Goal: Task Accomplishment & Management: Manage account settings

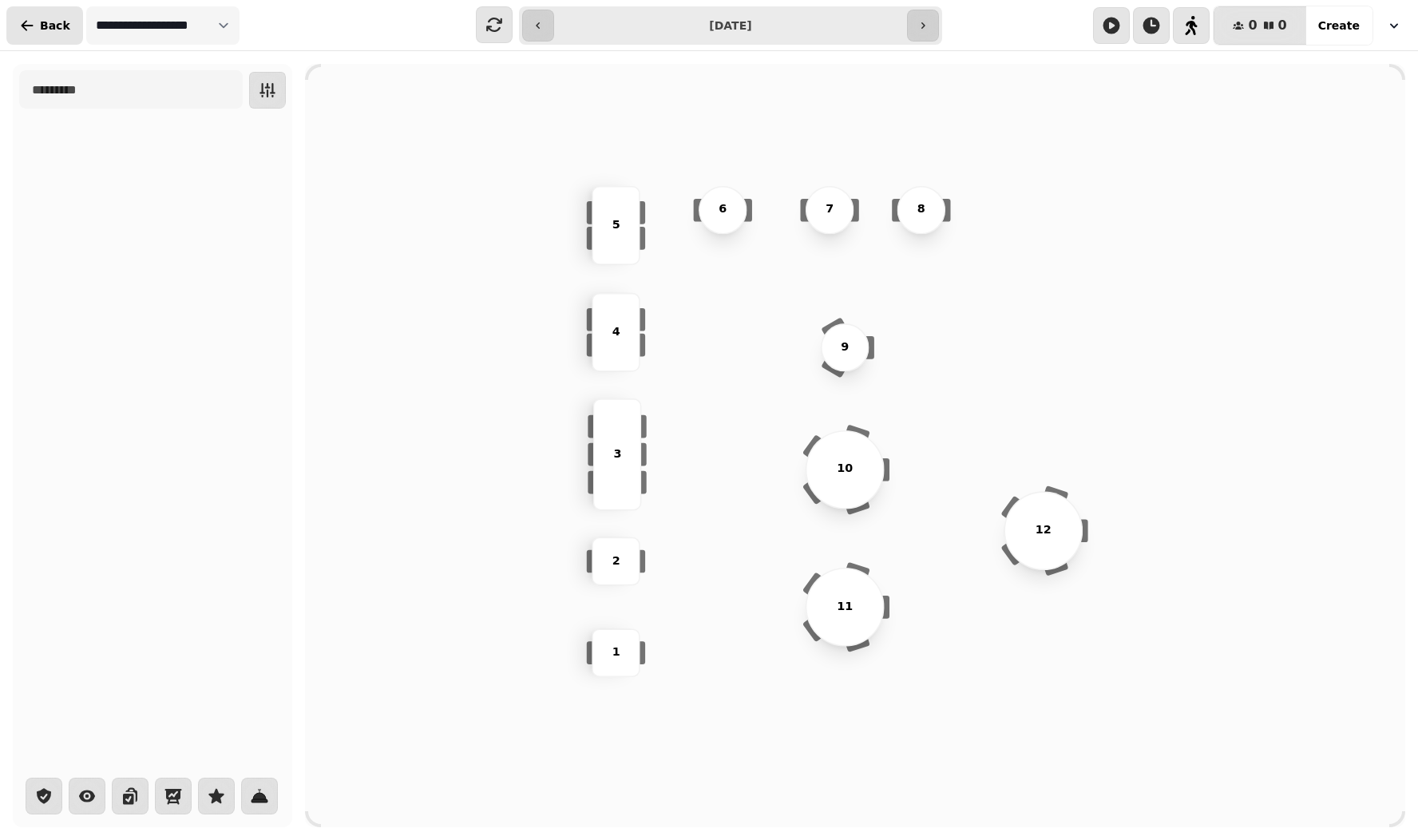
click at [50, 28] on span "Back" at bounding box center [54, 26] width 31 height 12
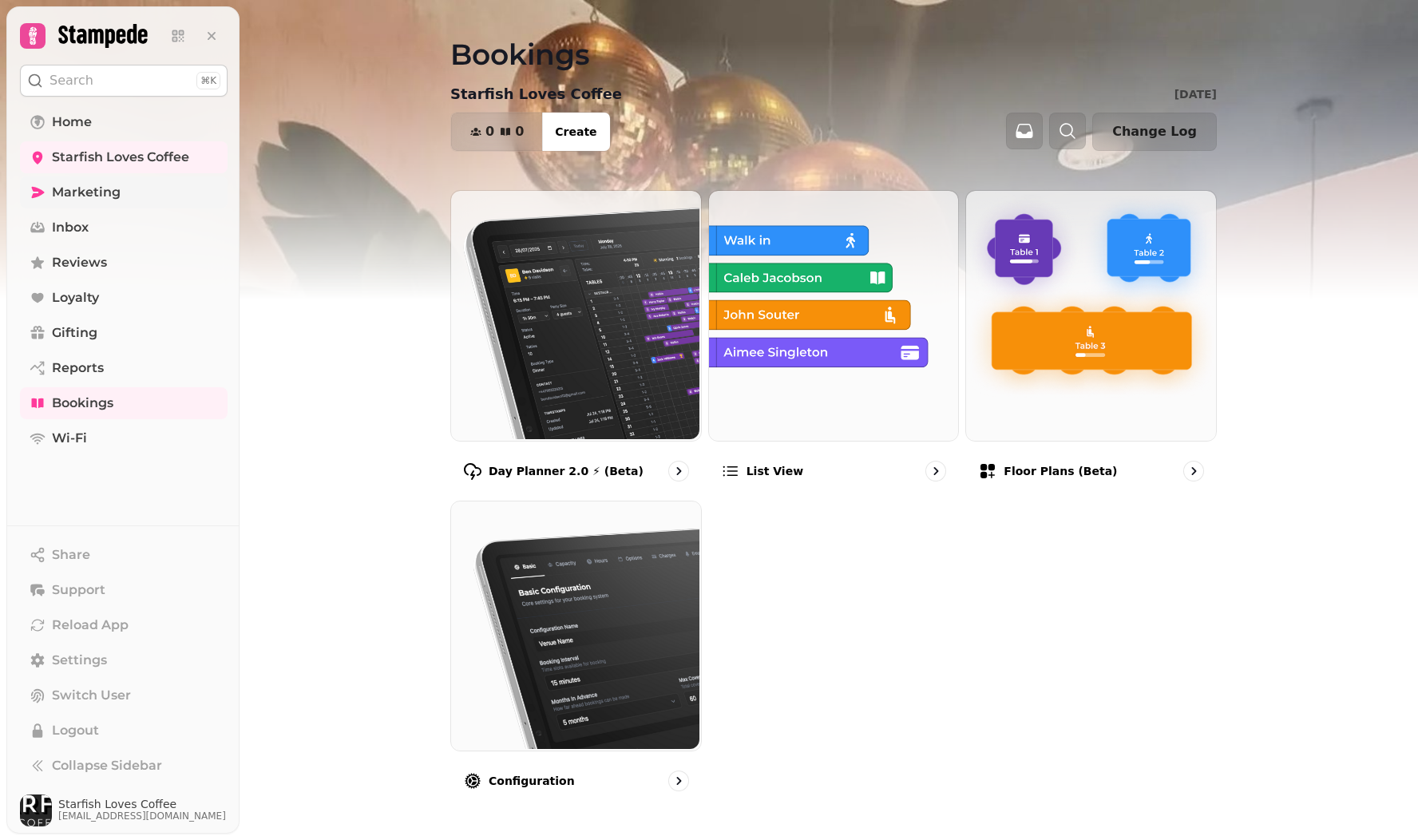
click at [102, 202] on link "Marketing" at bounding box center [124, 192] width 208 height 32
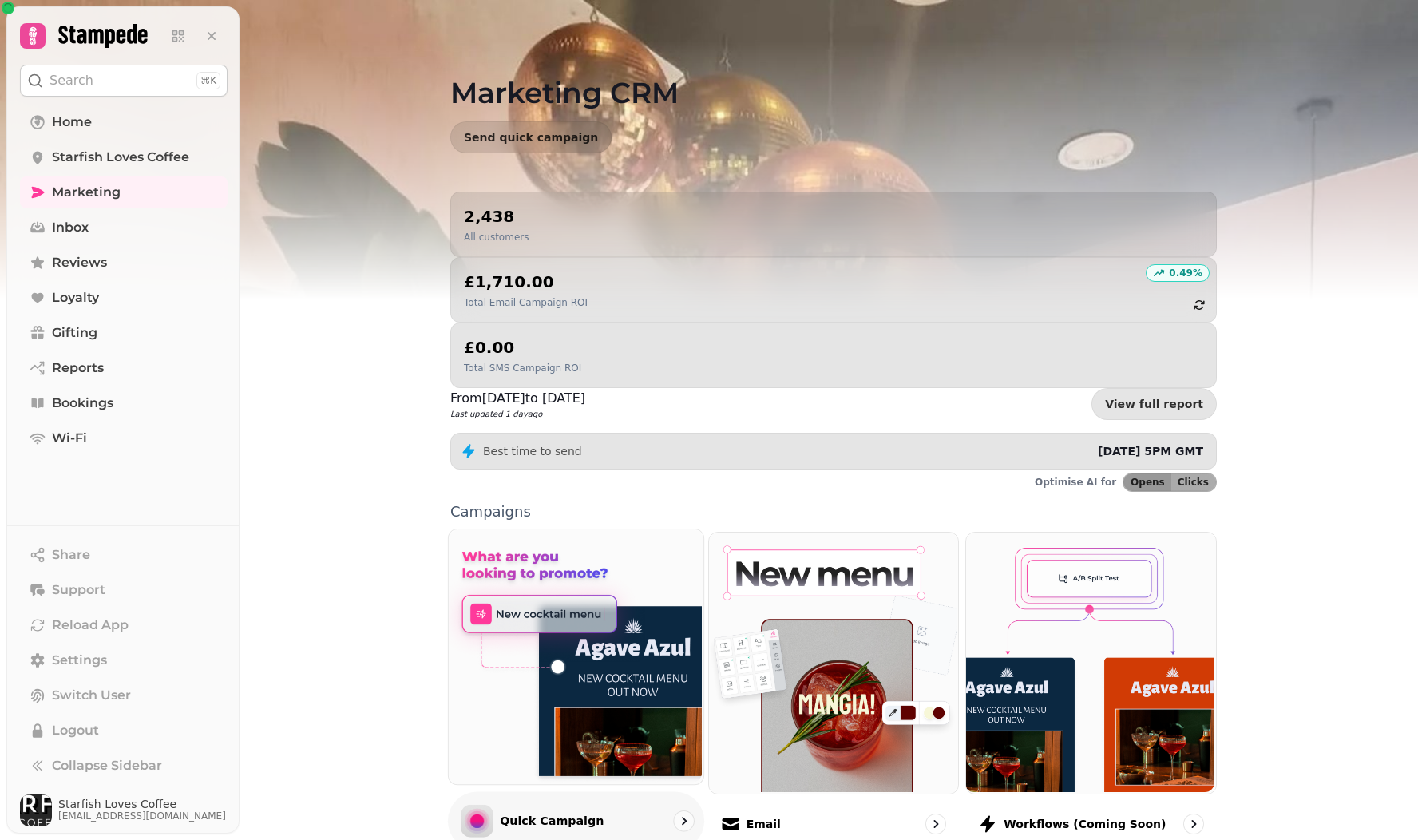
click at [617, 570] on img at bounding box center [574, 655] width 255 height 255
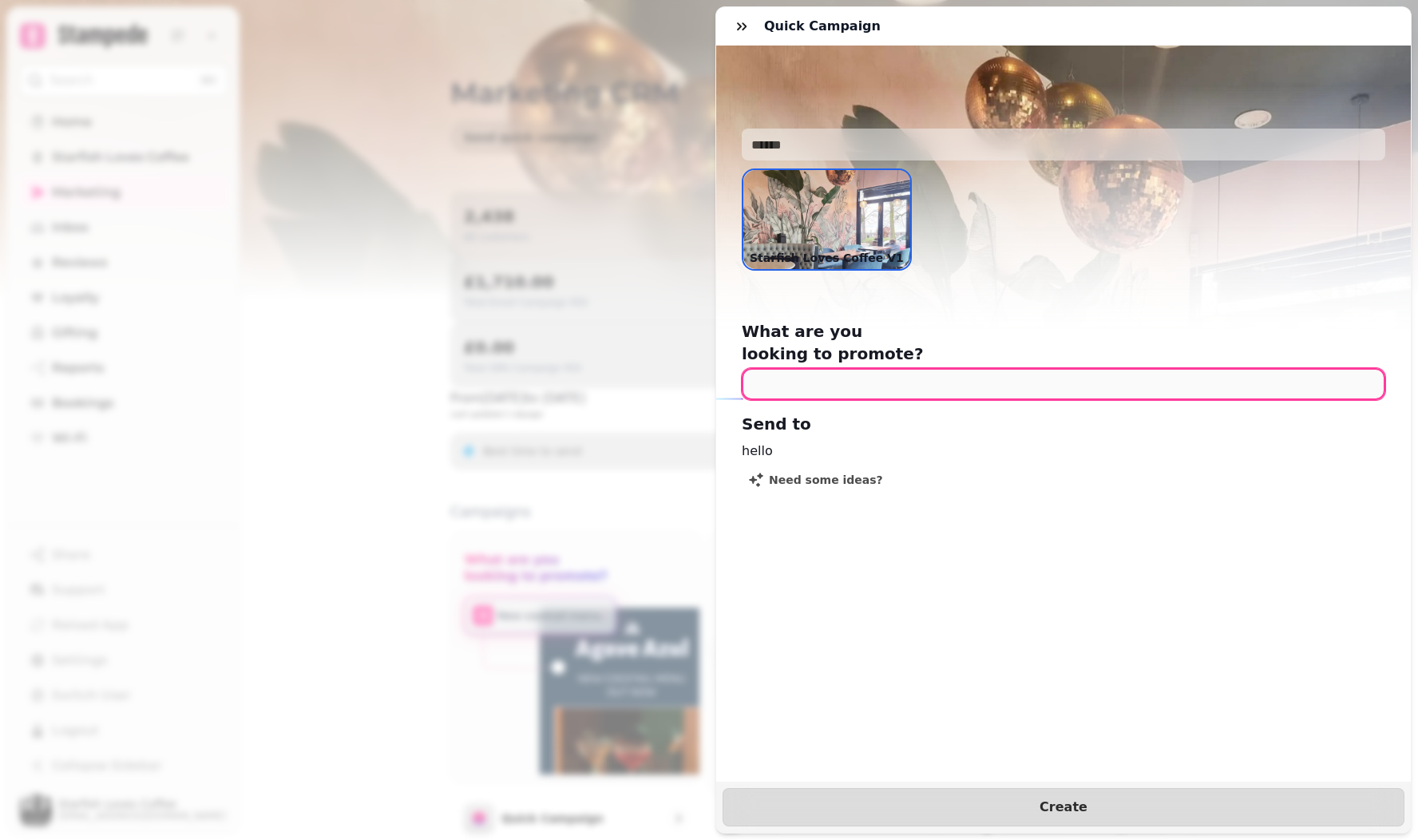
click at [884, 368] on input "text" at bounding box center [1064, 383] width 644 height 32
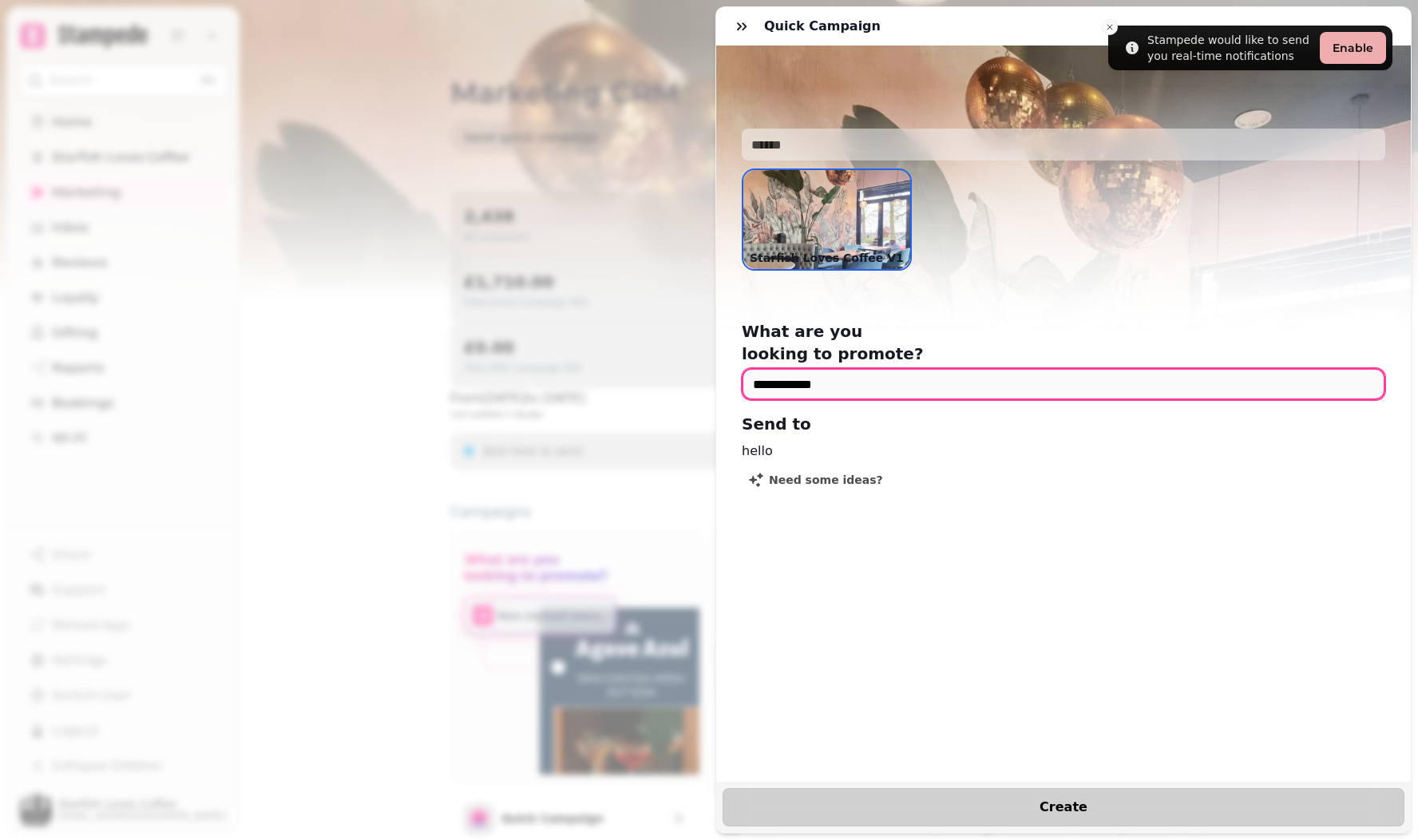
type input "**********"
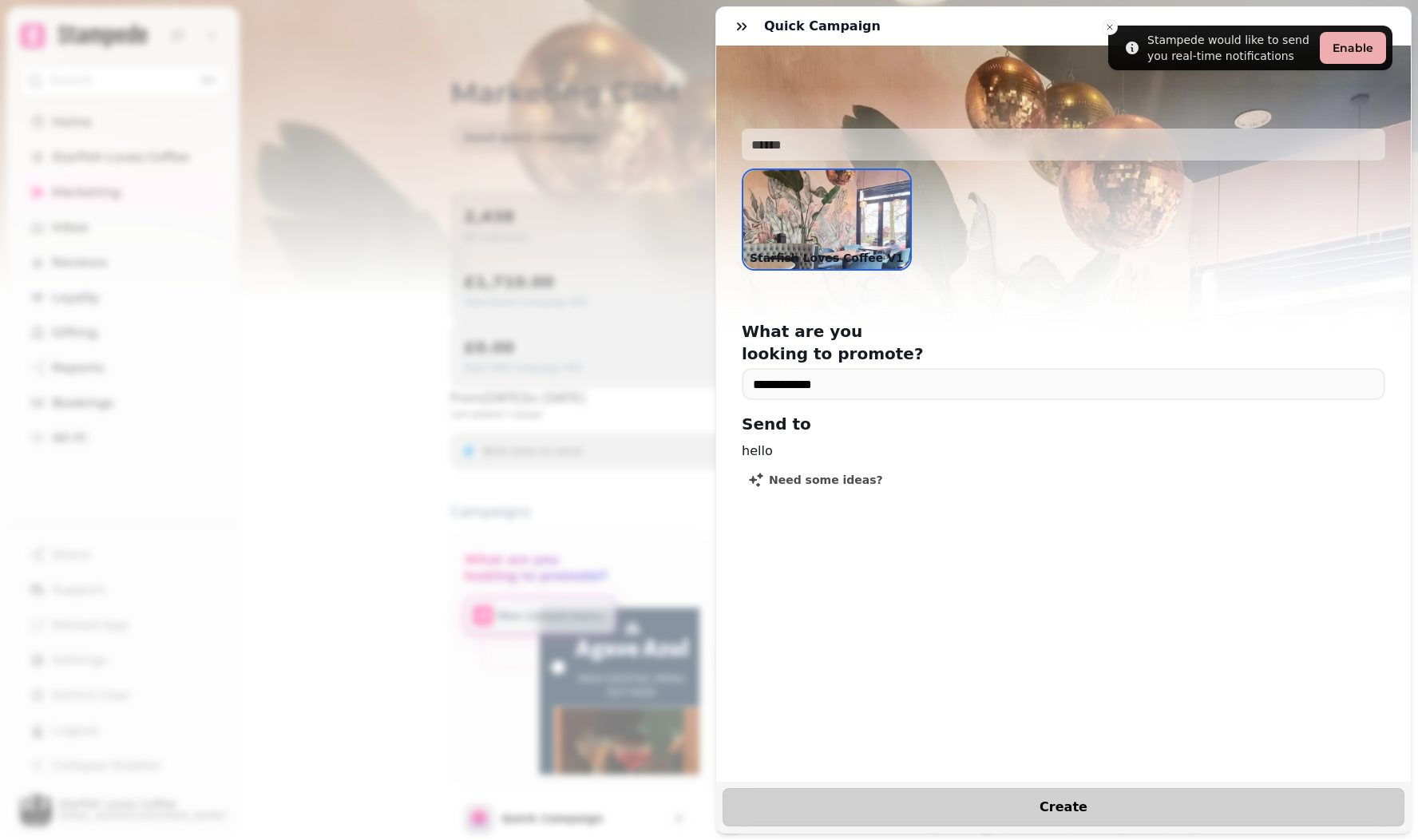
click at [1068, 814] on button "Create" at bounding box center [1063, 807] width 682 height 38
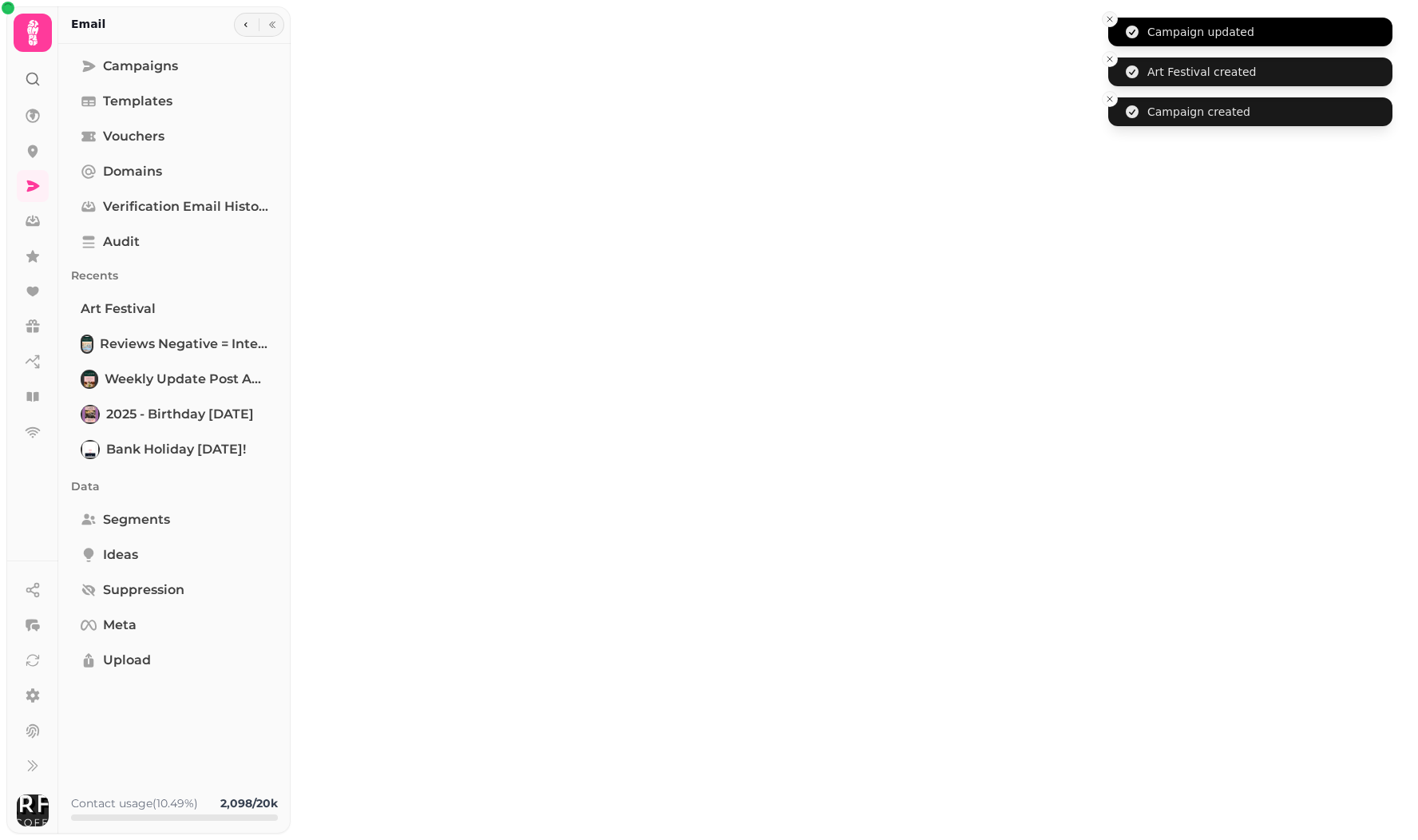
type input "**********"
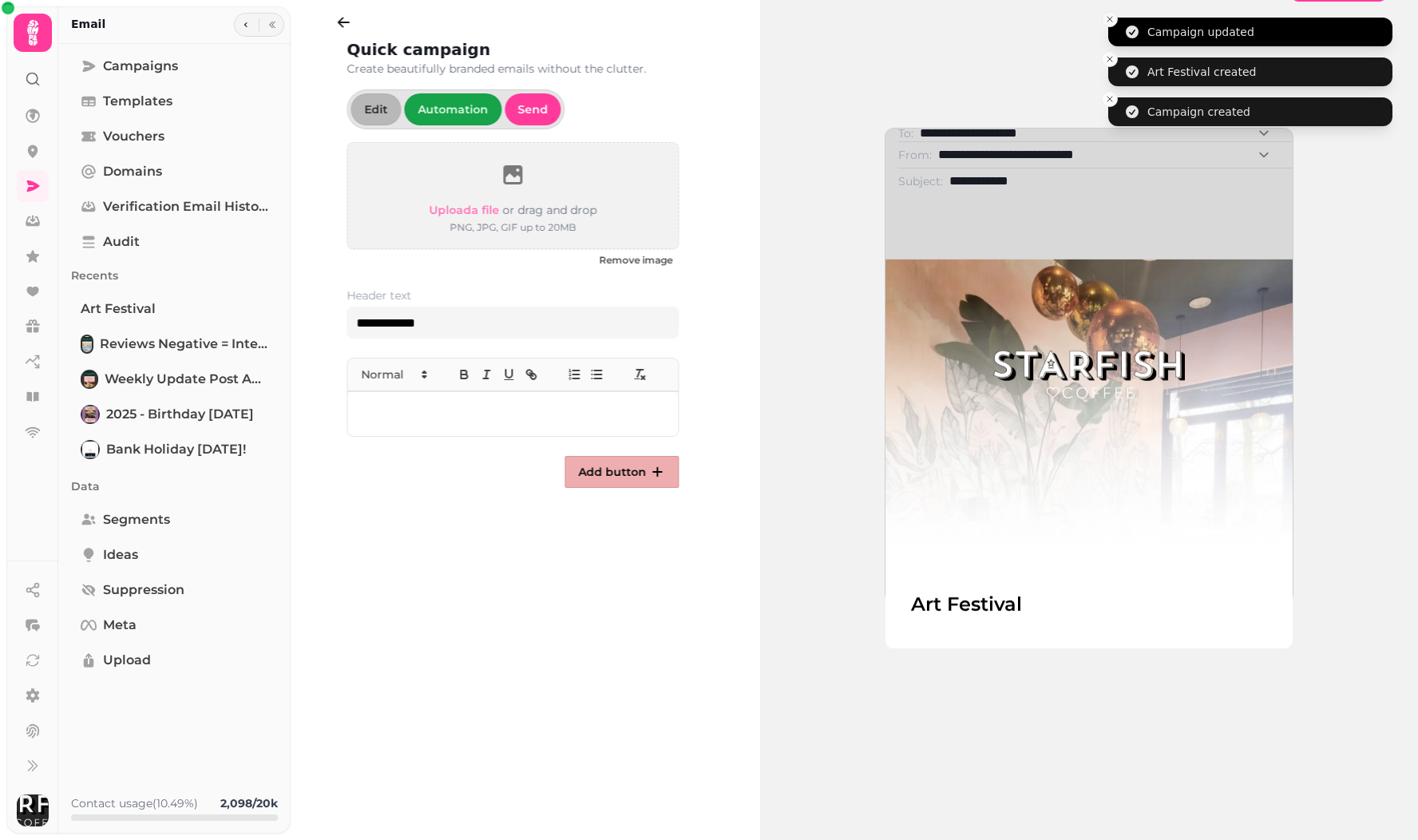
click at [1113, 22] on icon "Close toast" at bounding box center [1110, 19] width 10 height 10
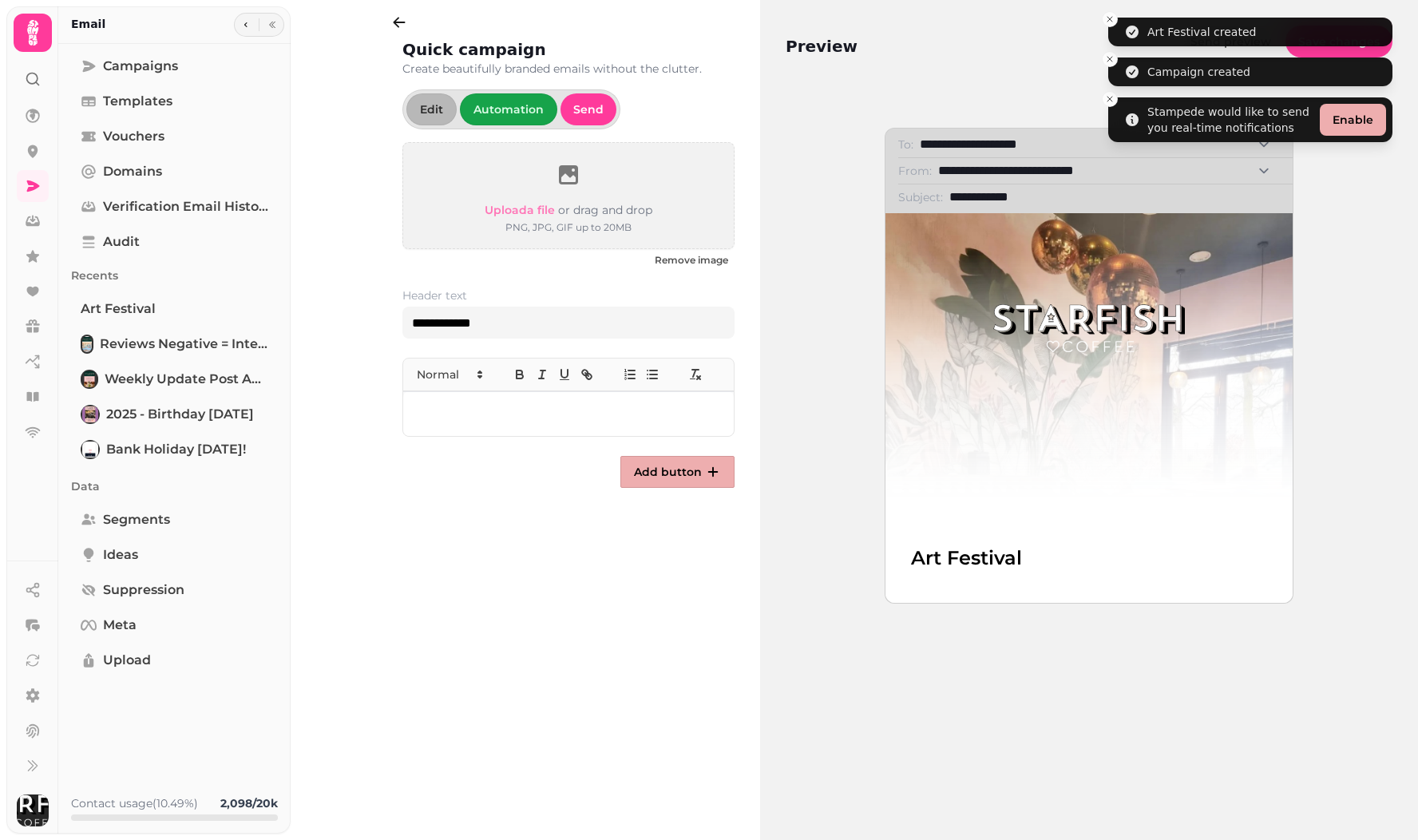
click at [1113, 22] on icon "Close toast" at bounding box center [1110, 19] width 10 height 10
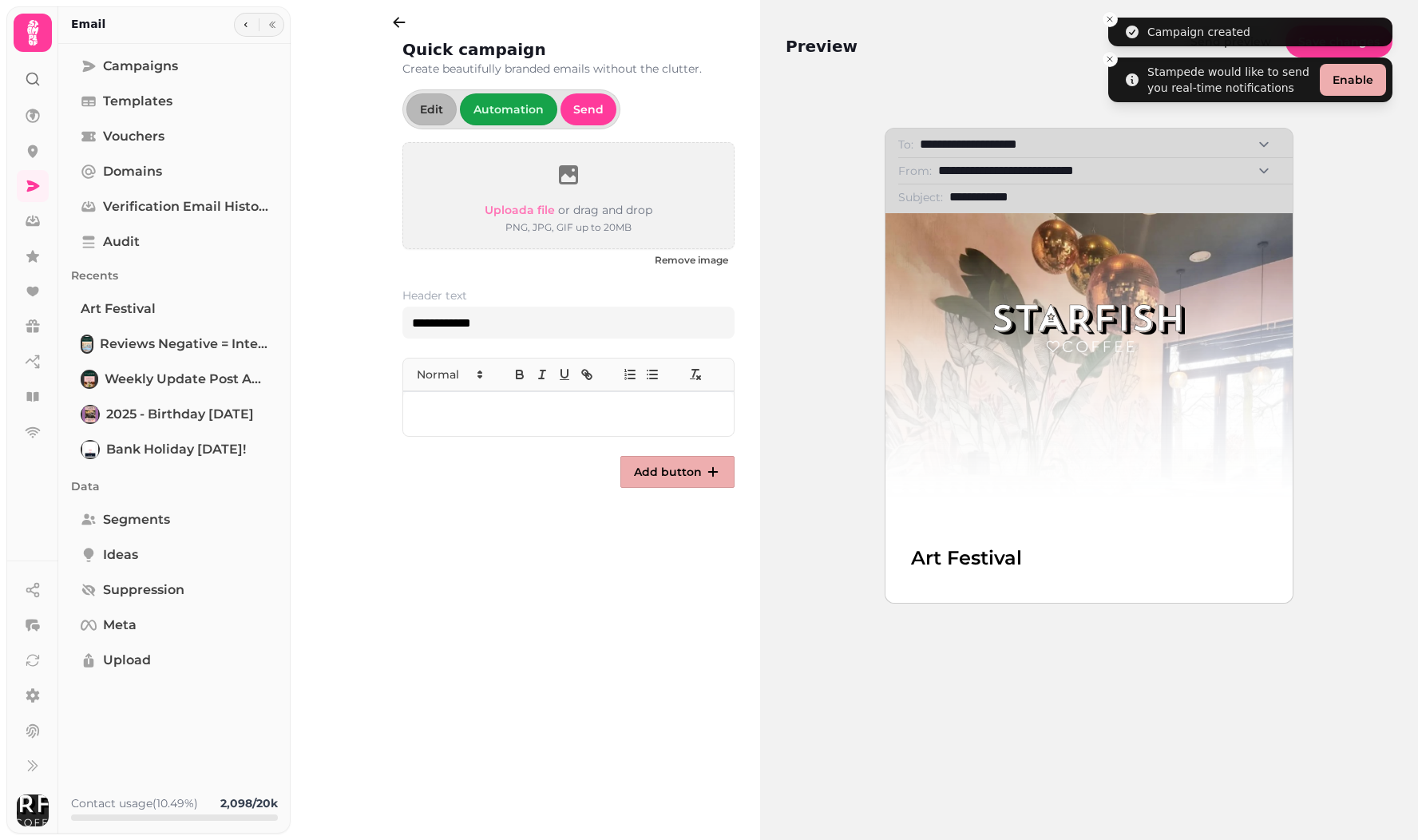
click at [1113, 22] on icon "Close toast" at bounding box center [1110, 19] width 10 height 10
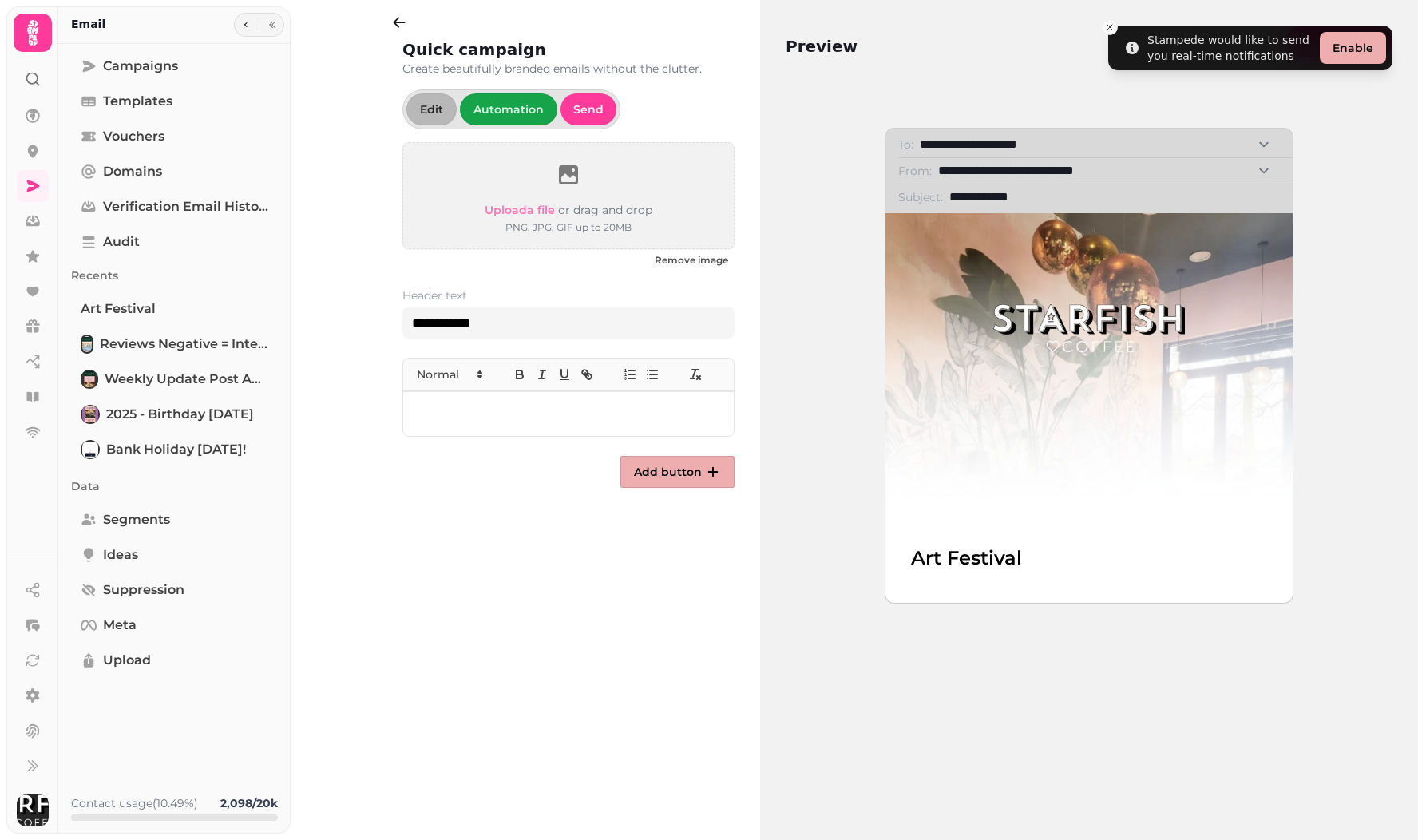
click at [1113, 22] on icon "Close toast" at bounding box center [1110, 27] width 10 height 10
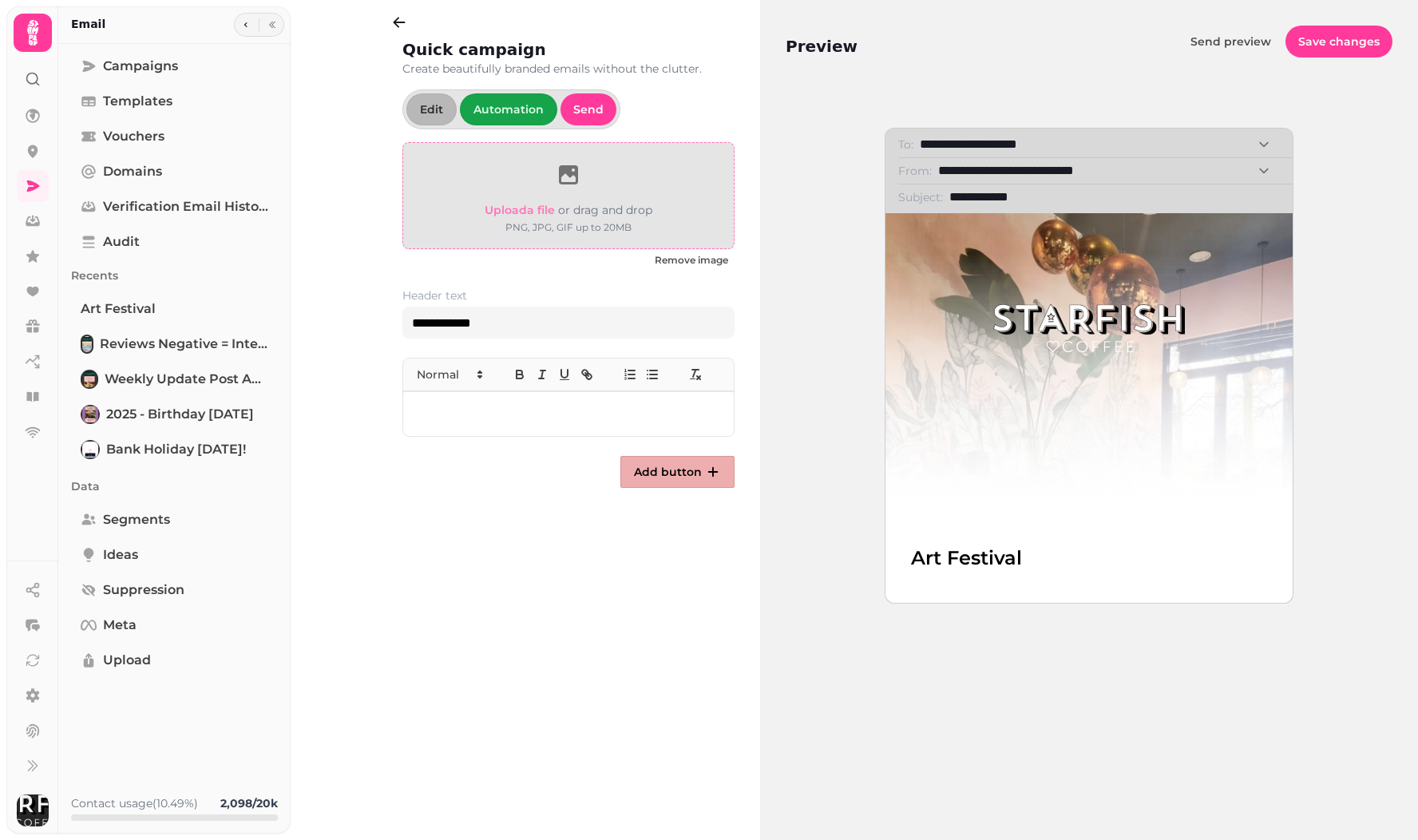
click at [566, 180] on icon at bounding box center [568, 175] width 26 height 26
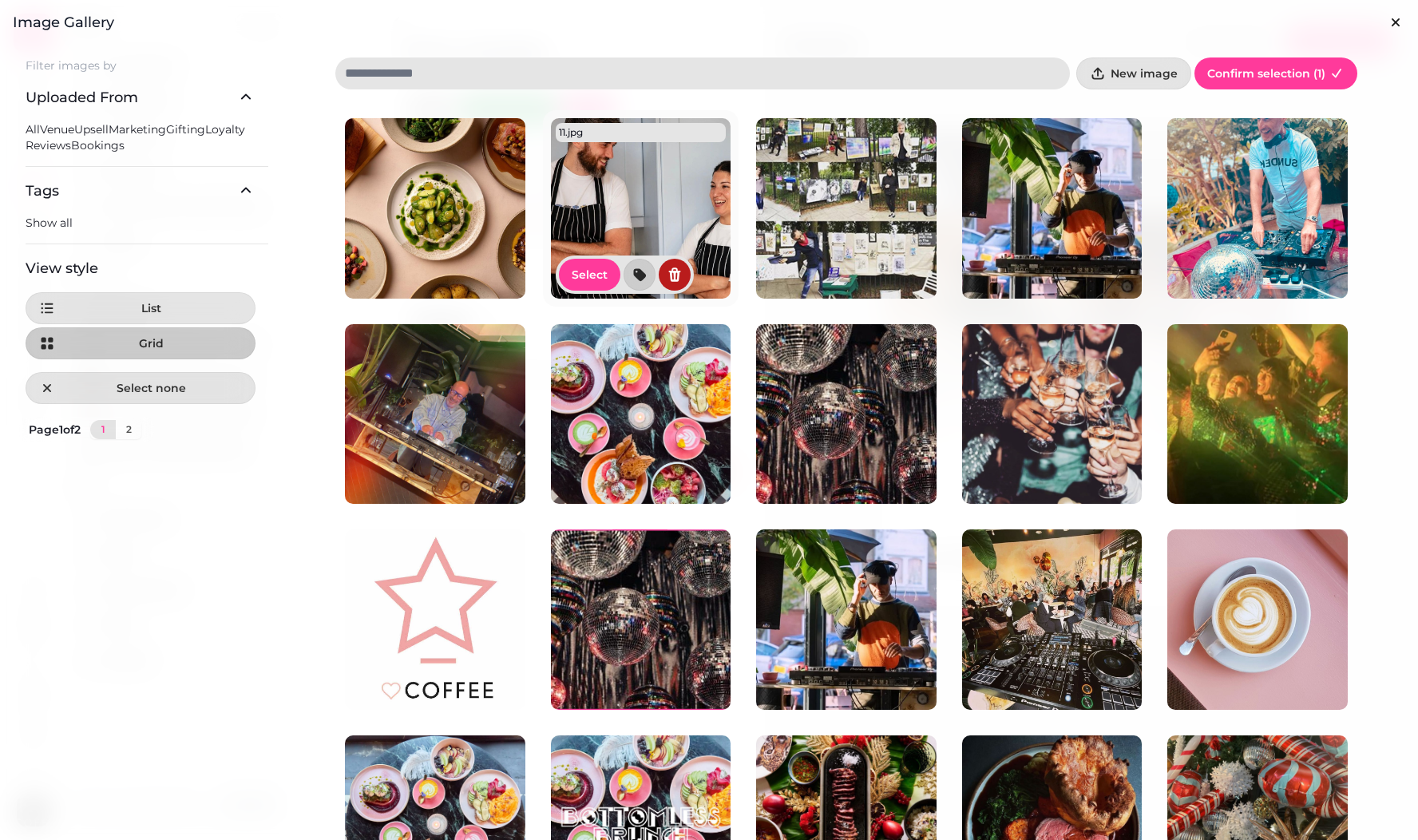
click at [674, 278] on icon "delete" at bounding box center [674, 274] width 12 height 14
click at [794, 291] on span "Delete image" at bounding box center [761, 286] width 63 height 10
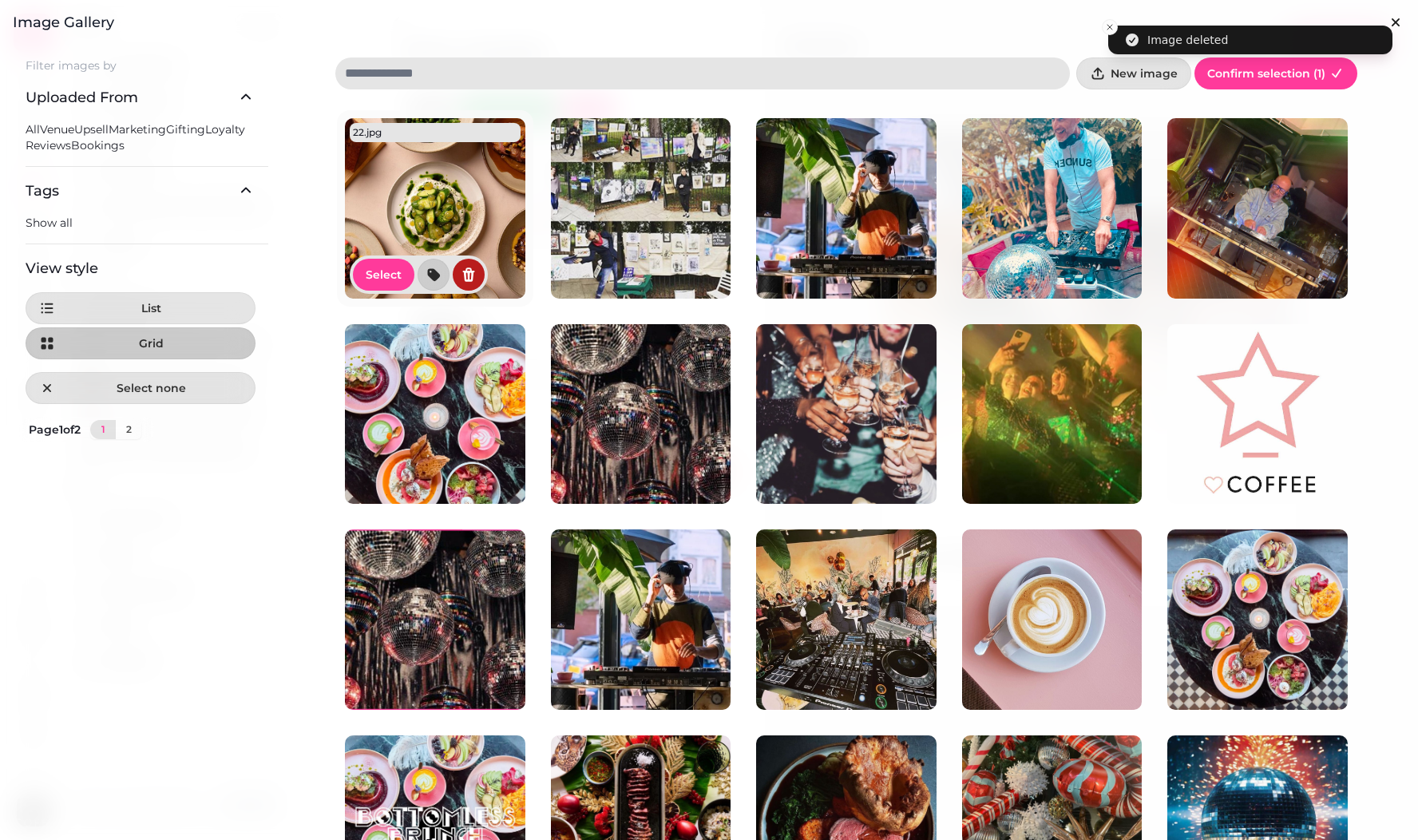
click at [470, 270] on icon "delete" at bounding box center [469, 274] width 12 height 14
click at [589, 291] on span "Delete image" at bounding box center [556, 286] width 63 height 10
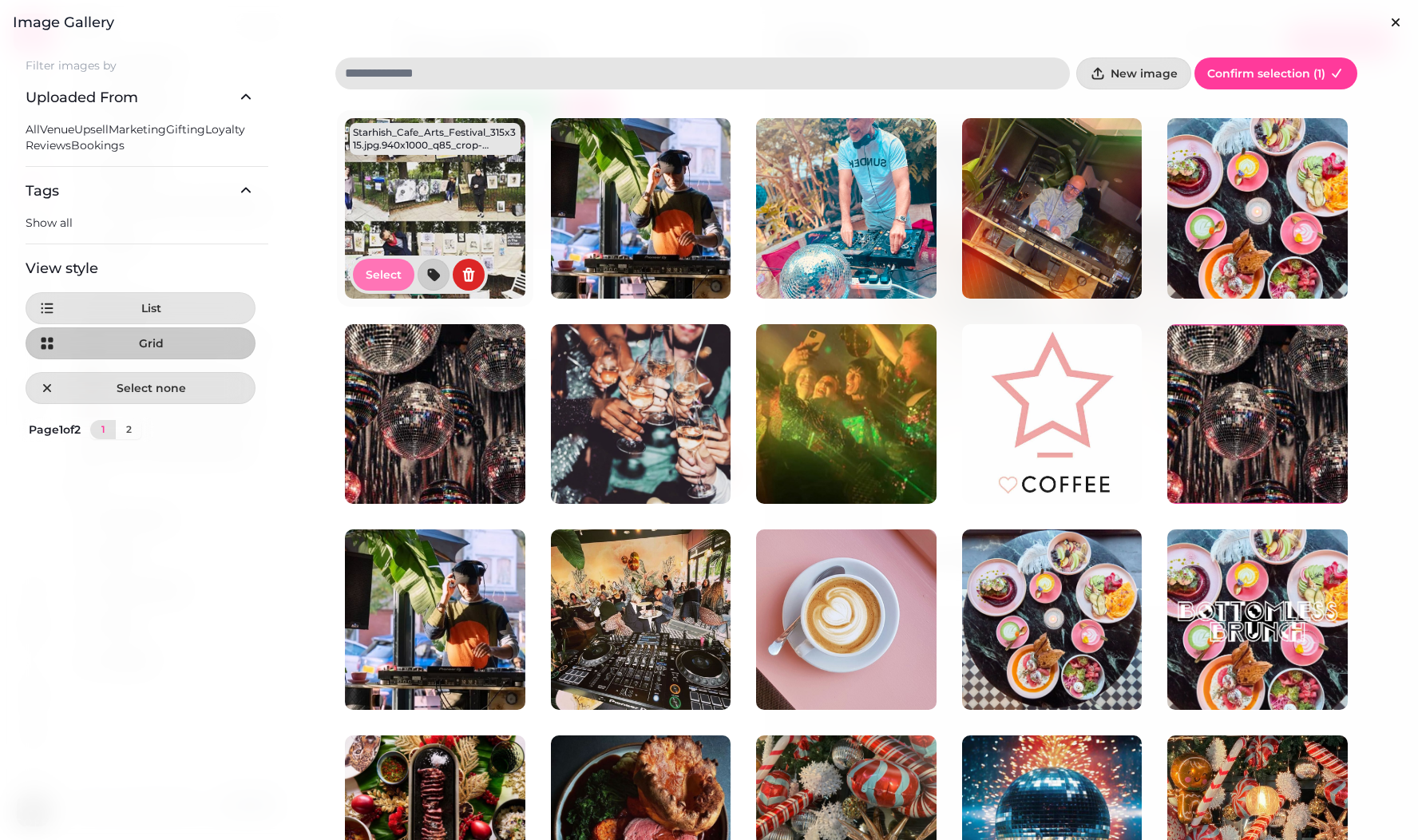
click at [397, 269] on span "Select" at bounding box center [384, 275] width 36 height 12
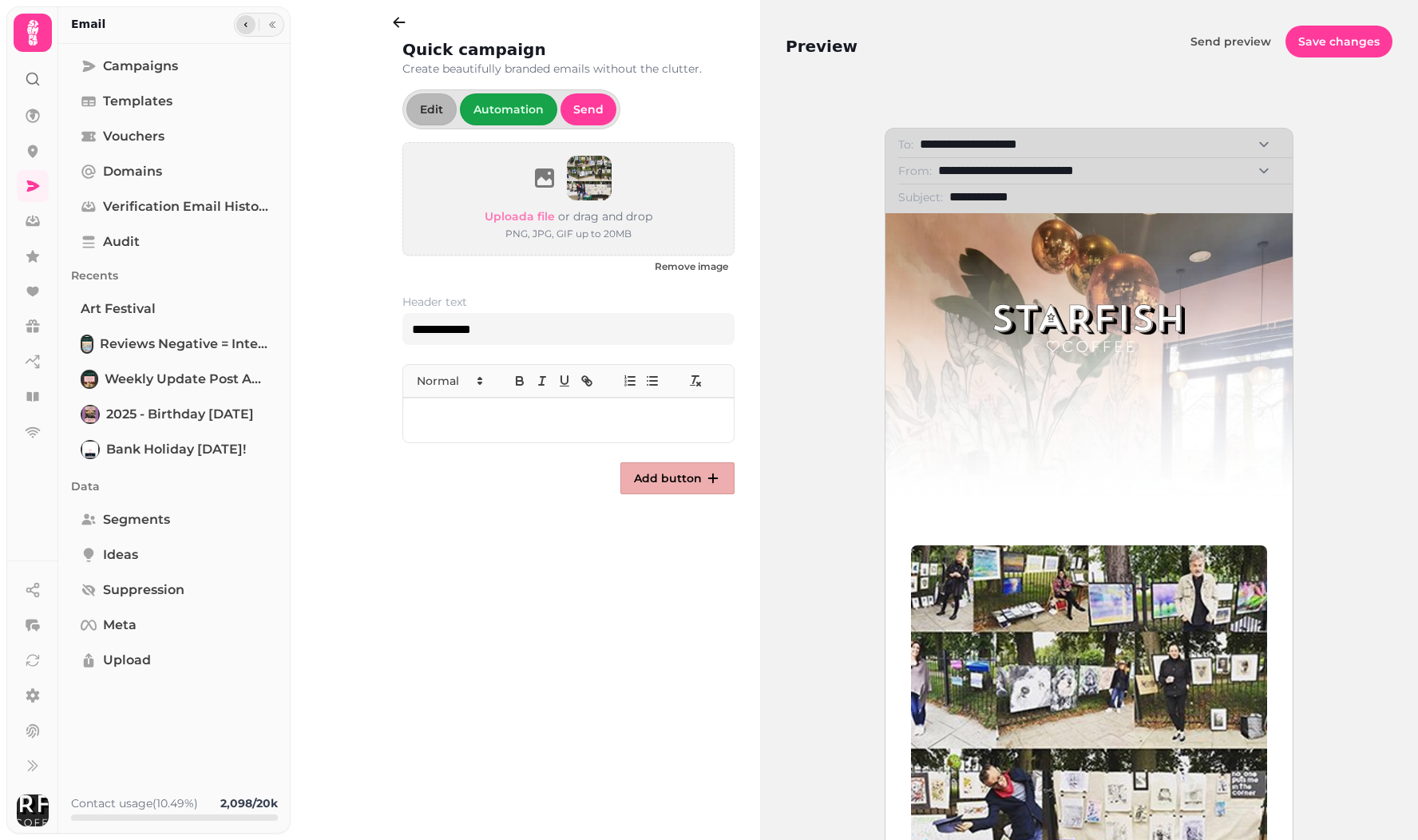
click at [246, 23] on icon "button" at bounding box center [246, 25] width 3 height 5
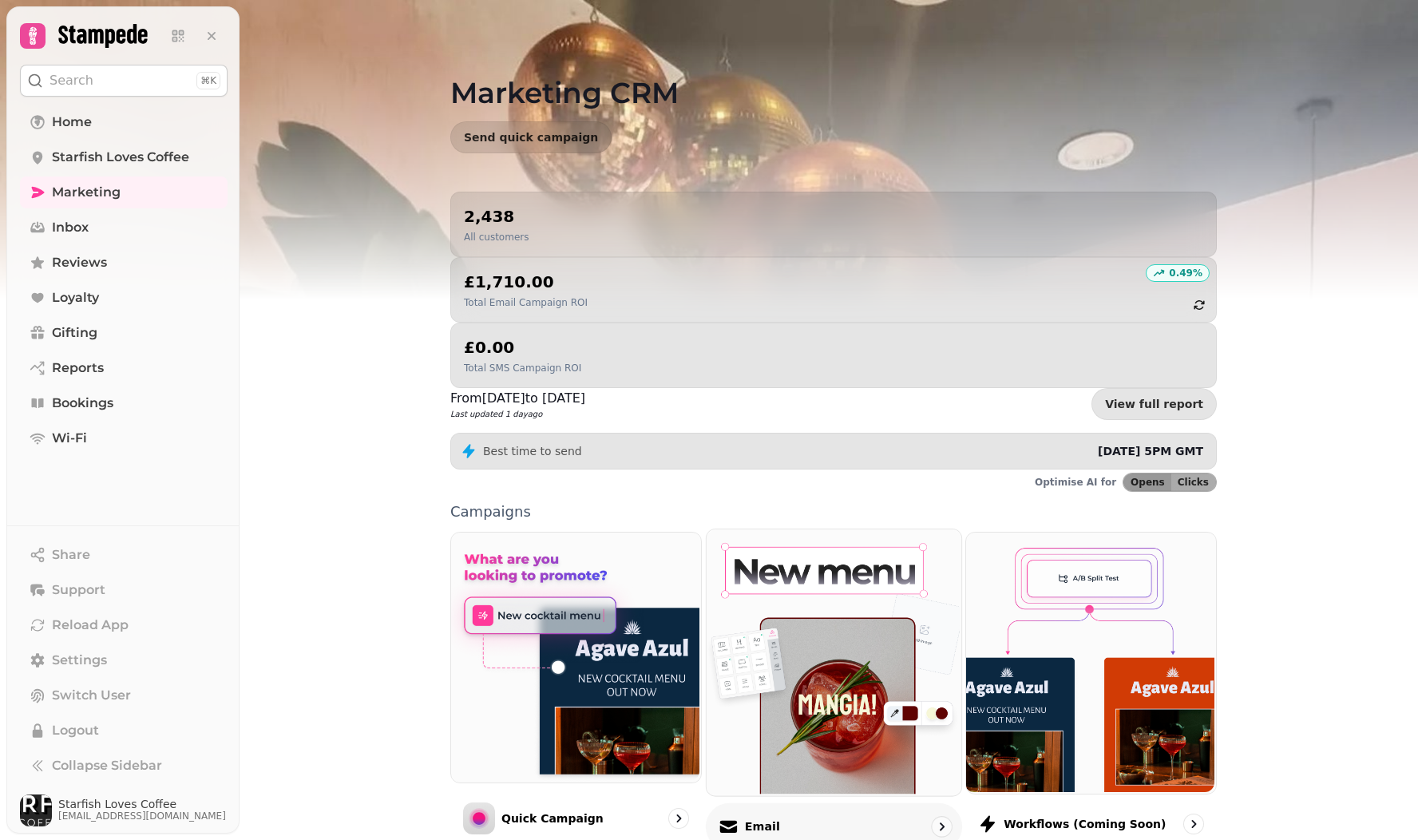
click at [805, 550] on img at bounding box center [831, 660] width 255 height 265
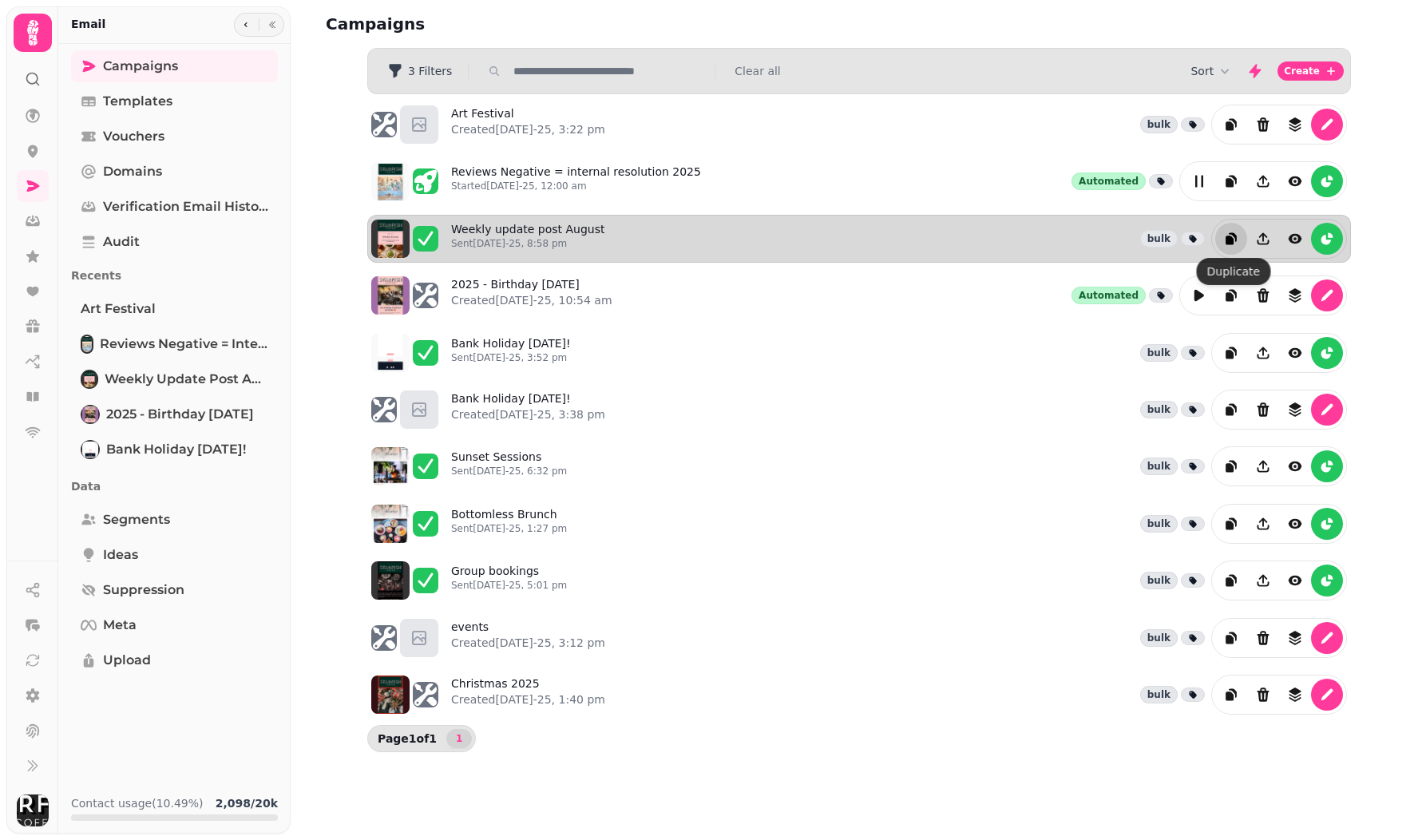
click at [1237, 242] on icon "duplicate" at bounding box center [1231, 238] width 16 height 16
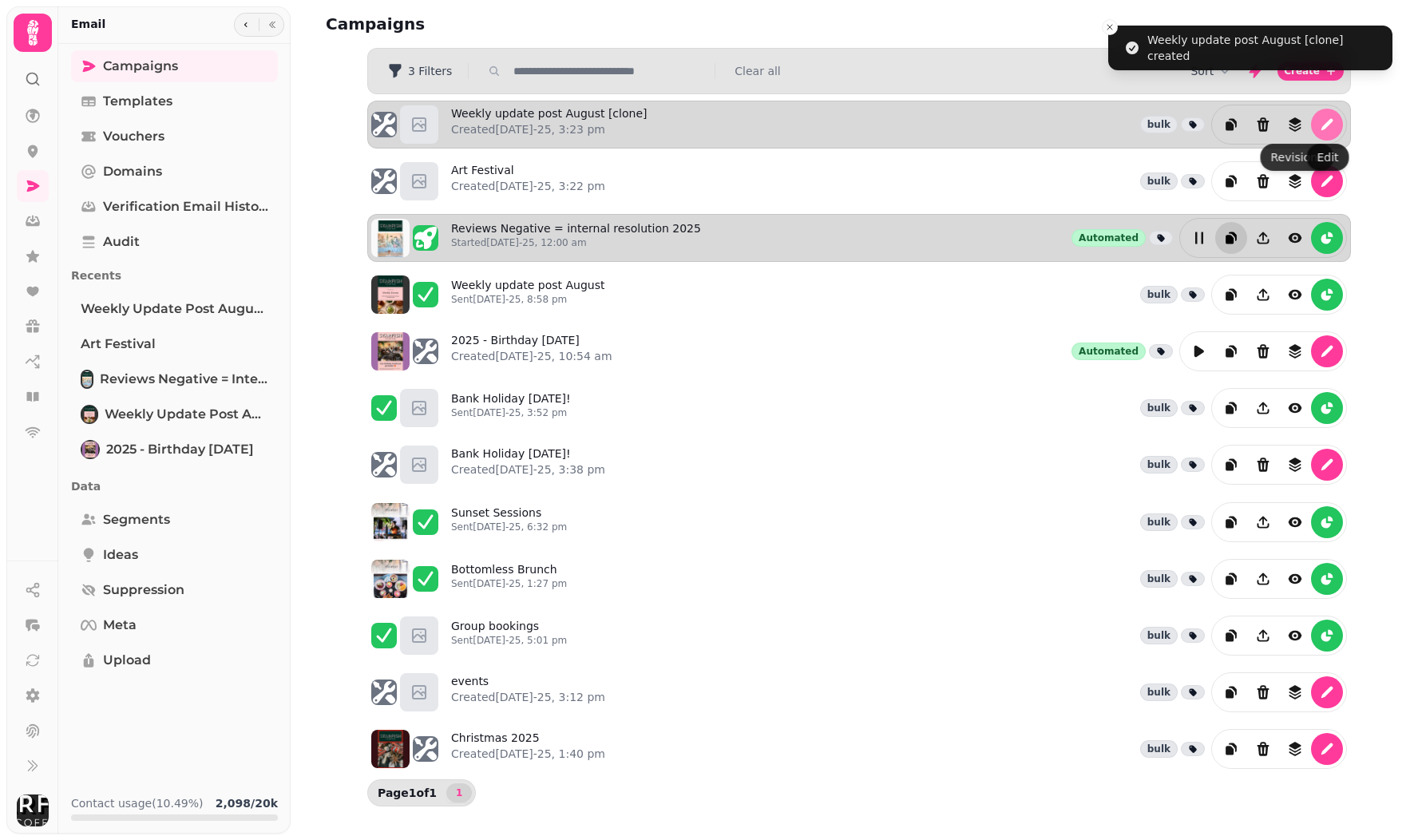
click at [1327, 126] on icon "edit" at bounding box center [1327, 124] width 12 height 12
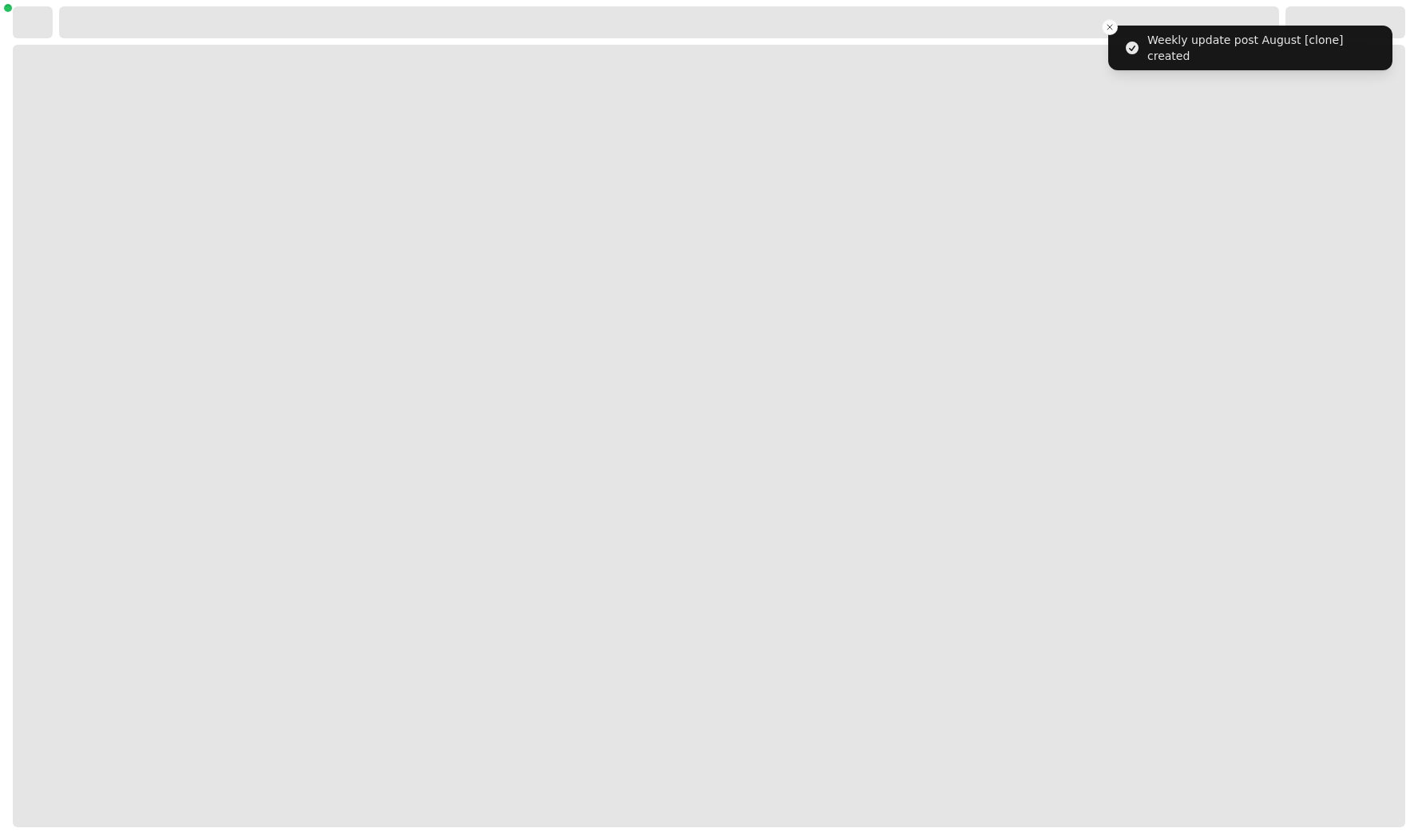
select select "**********"
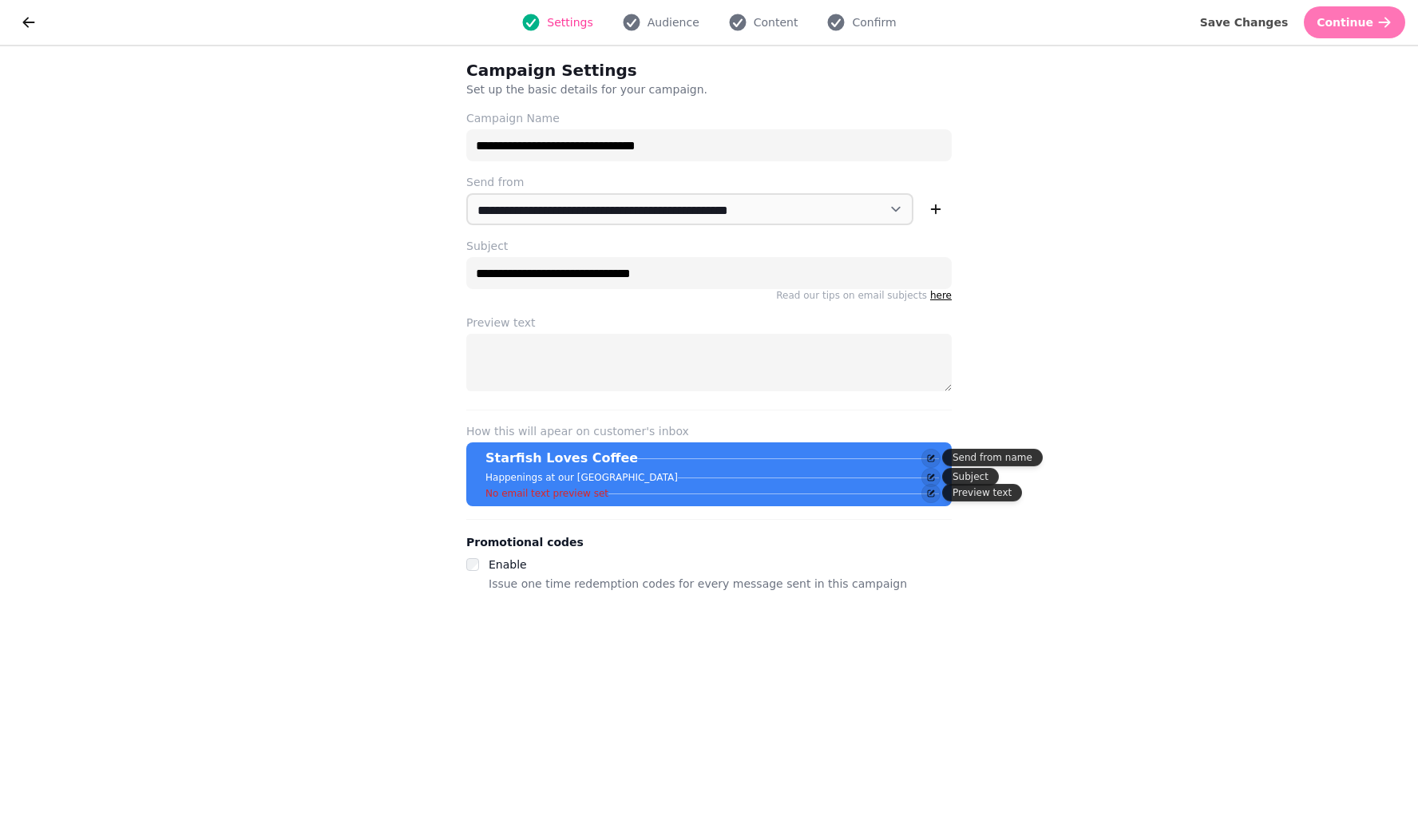
click at [1343, 16] on span "Continue" at bounding box center [1345, 22] width 57 height 12
select select "***"
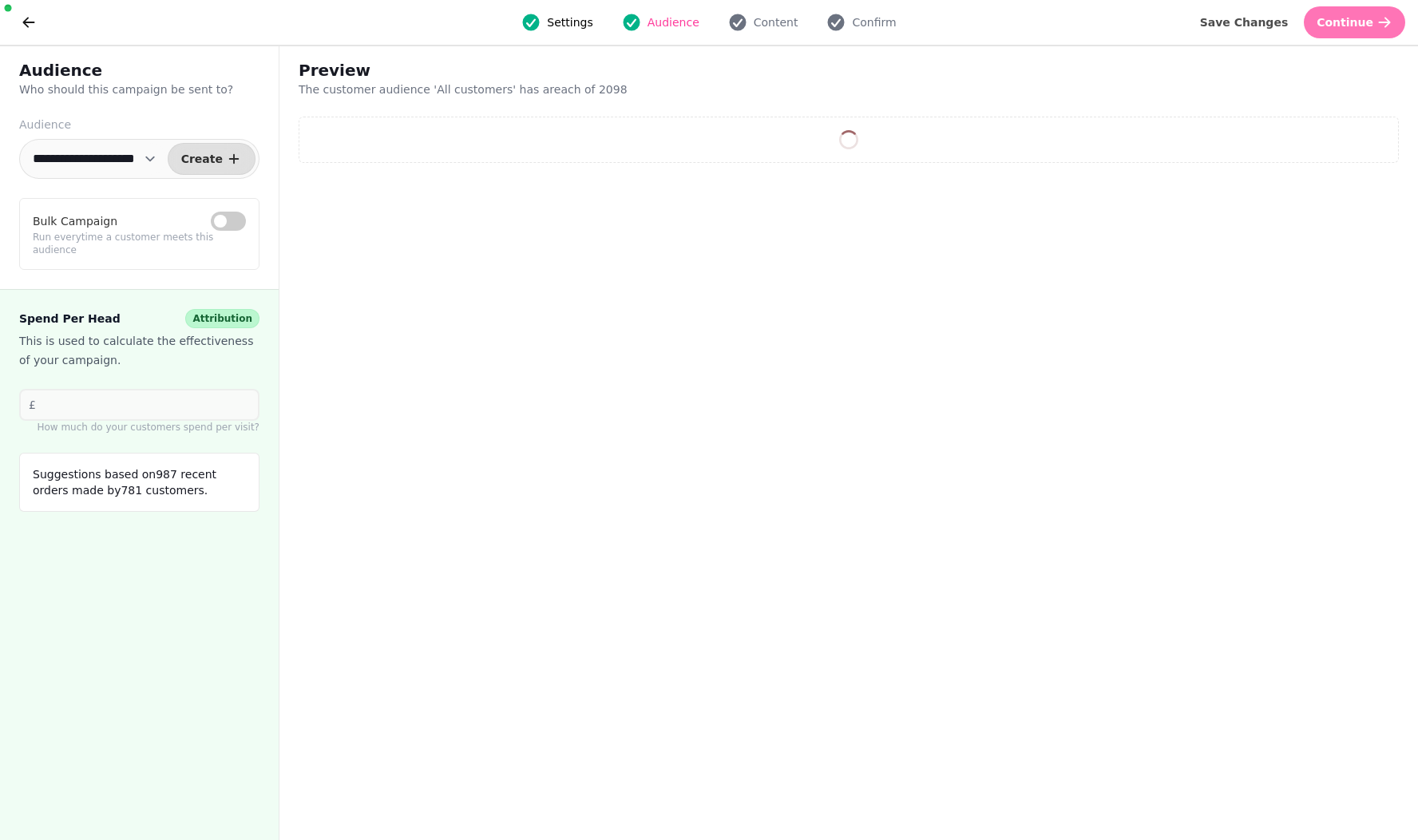
select select "**"
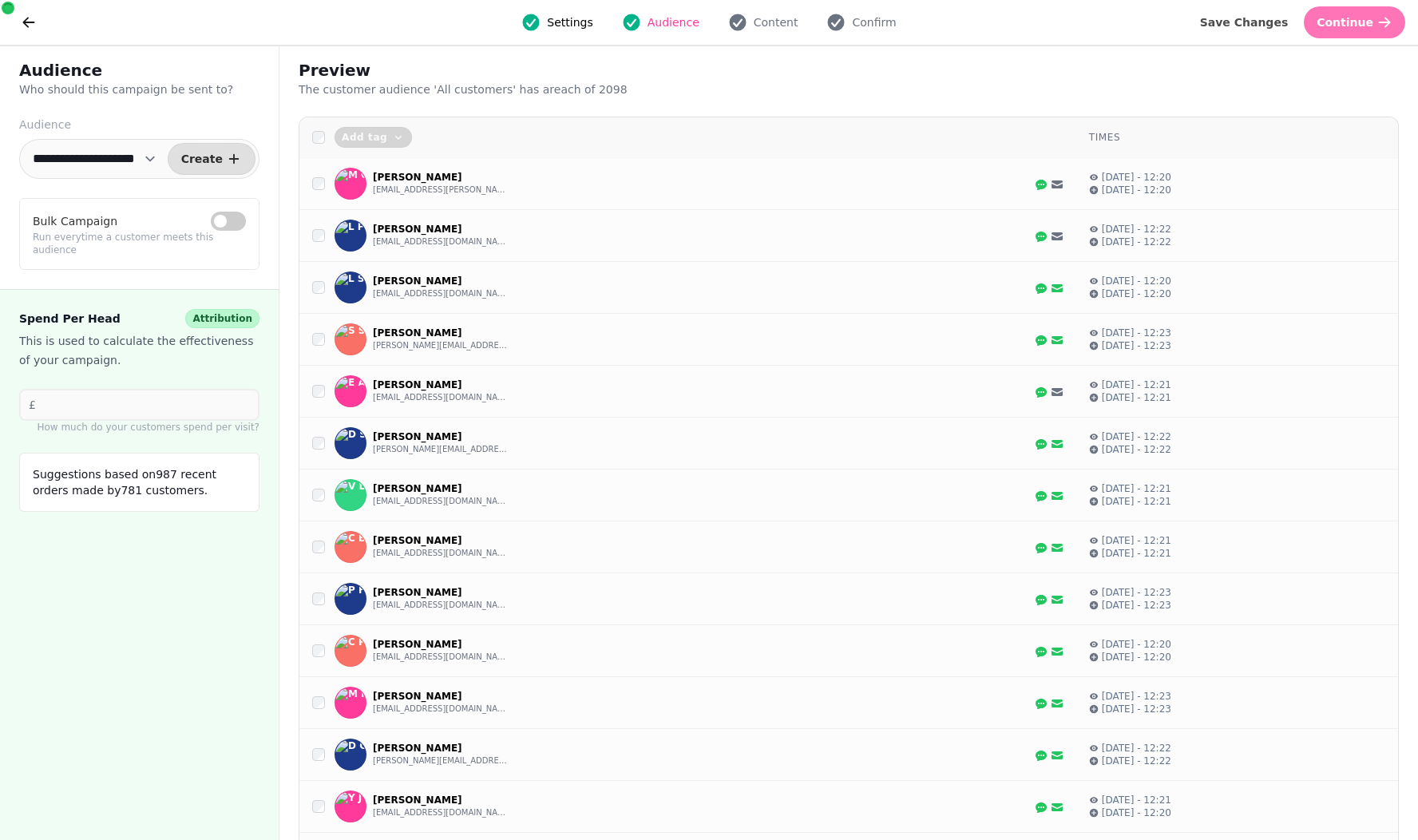
click at [1344, 14] on button "Continue" at bounding box center [1354, 22] width 101 height 32
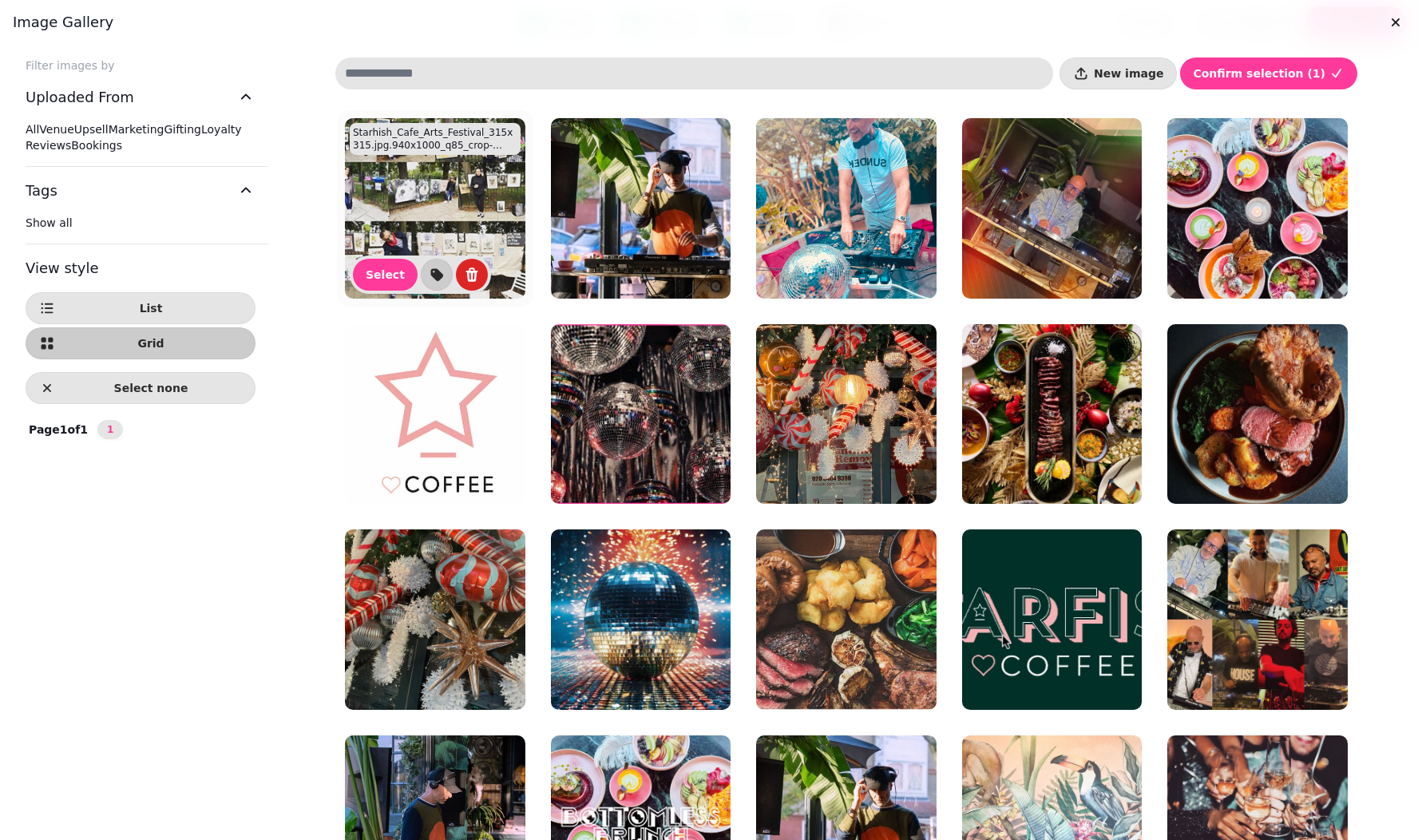
click at [431, 215] on img at bounding box center [434, 208] width 181 height 181
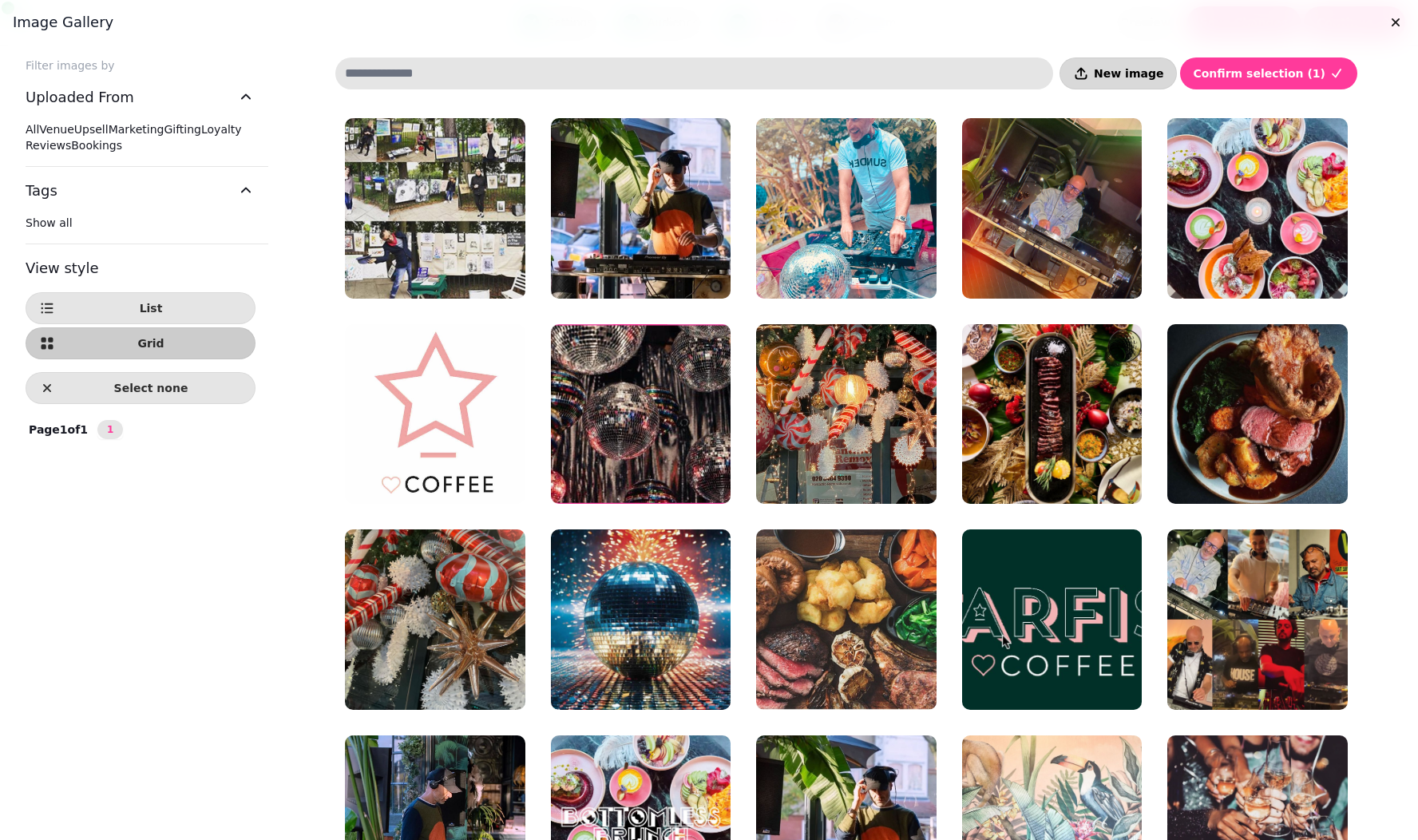
click at [1130, 82] on button "New image" at bounding box center [1118, 73] width 117 height 32
click at [1143, 63] on button "New image" at bounding box center [1118, 73] width 117 height 32
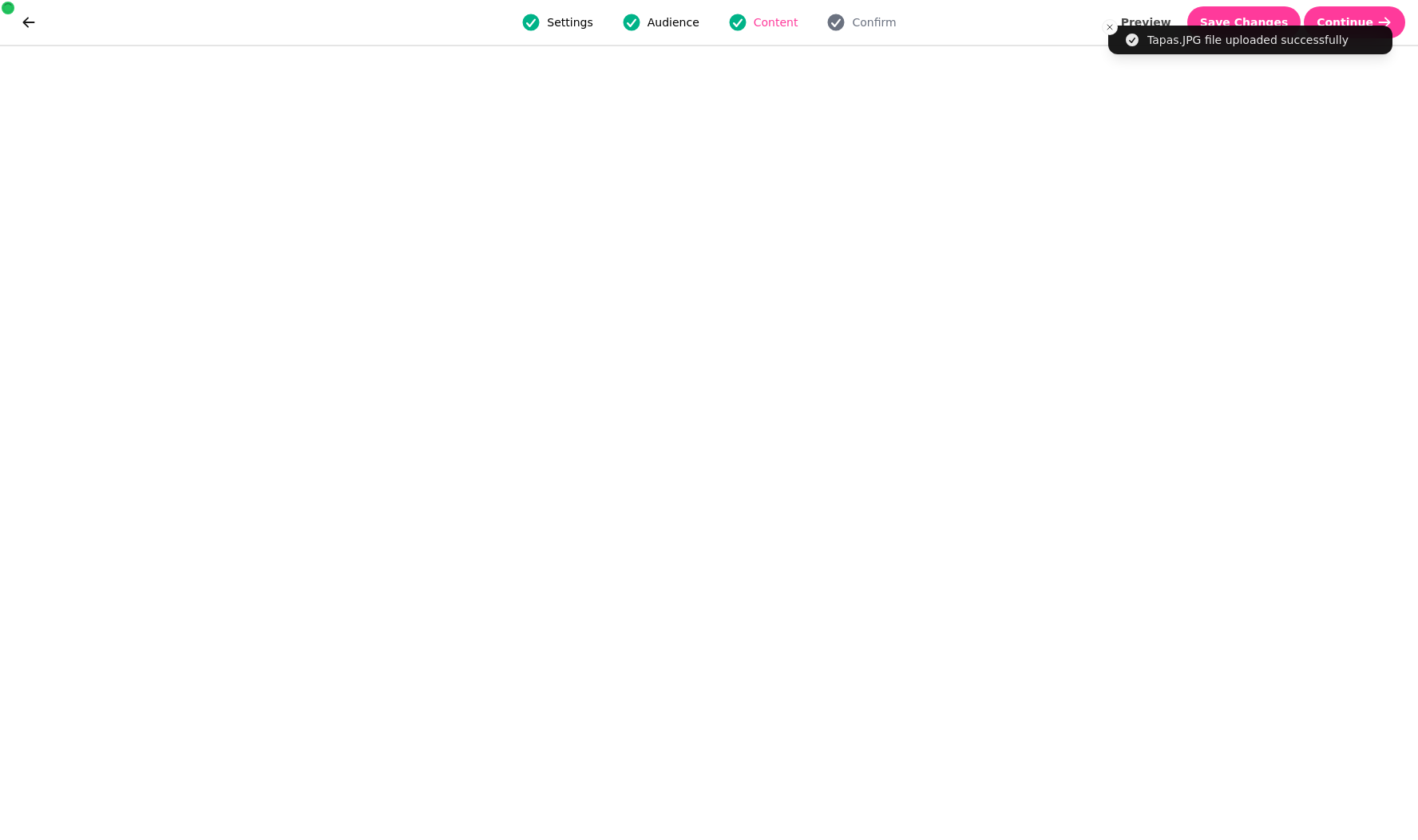
click at [1161, 82] on div "Filter images by Uploaded From All Venue Upsell Marketing Gifting Loyalty Revie…" at bounding box center [709, 496] width 1418 height 840
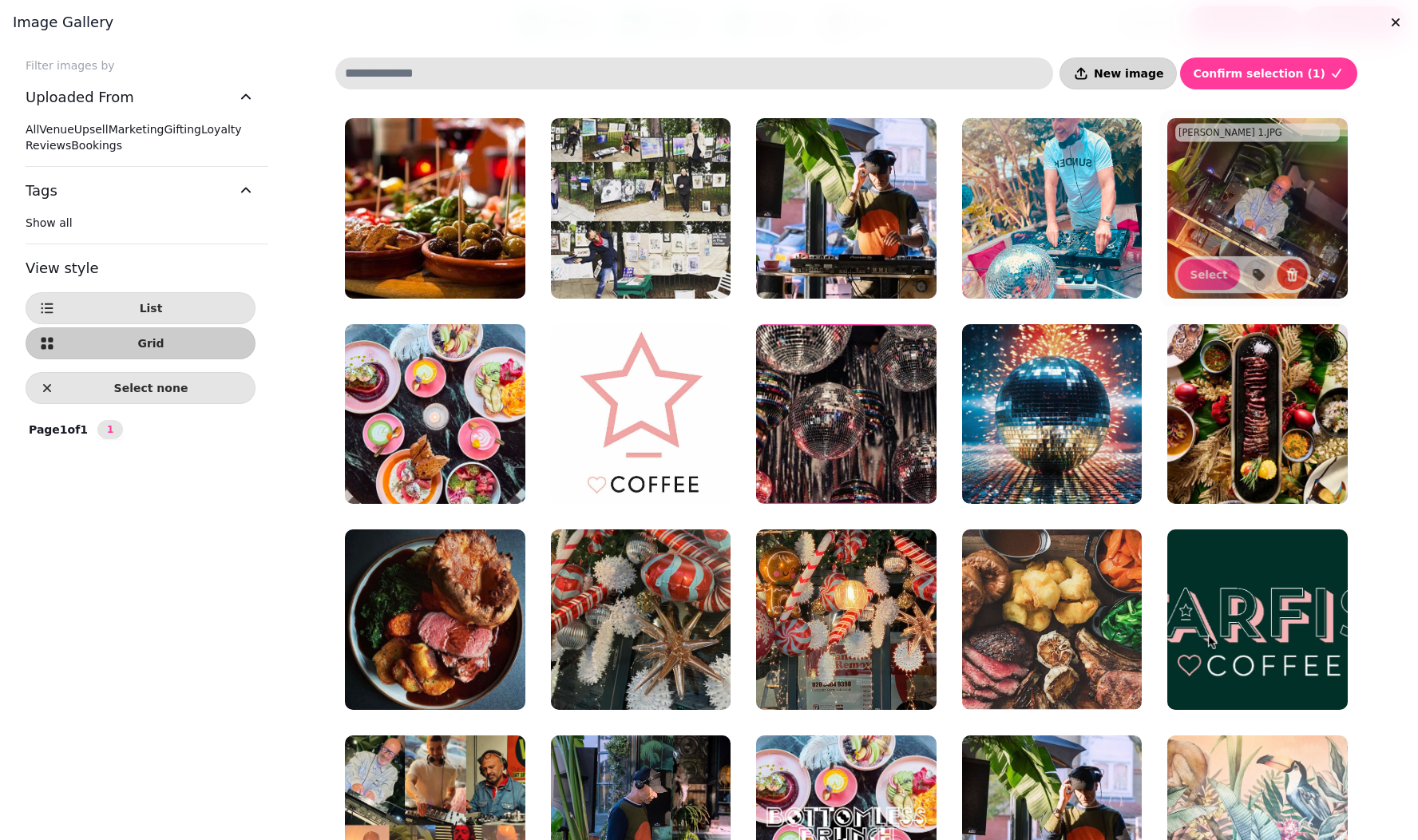
click at [1160, 78] on span "New image" at bounding box center [1129, 73] width 69 height 12
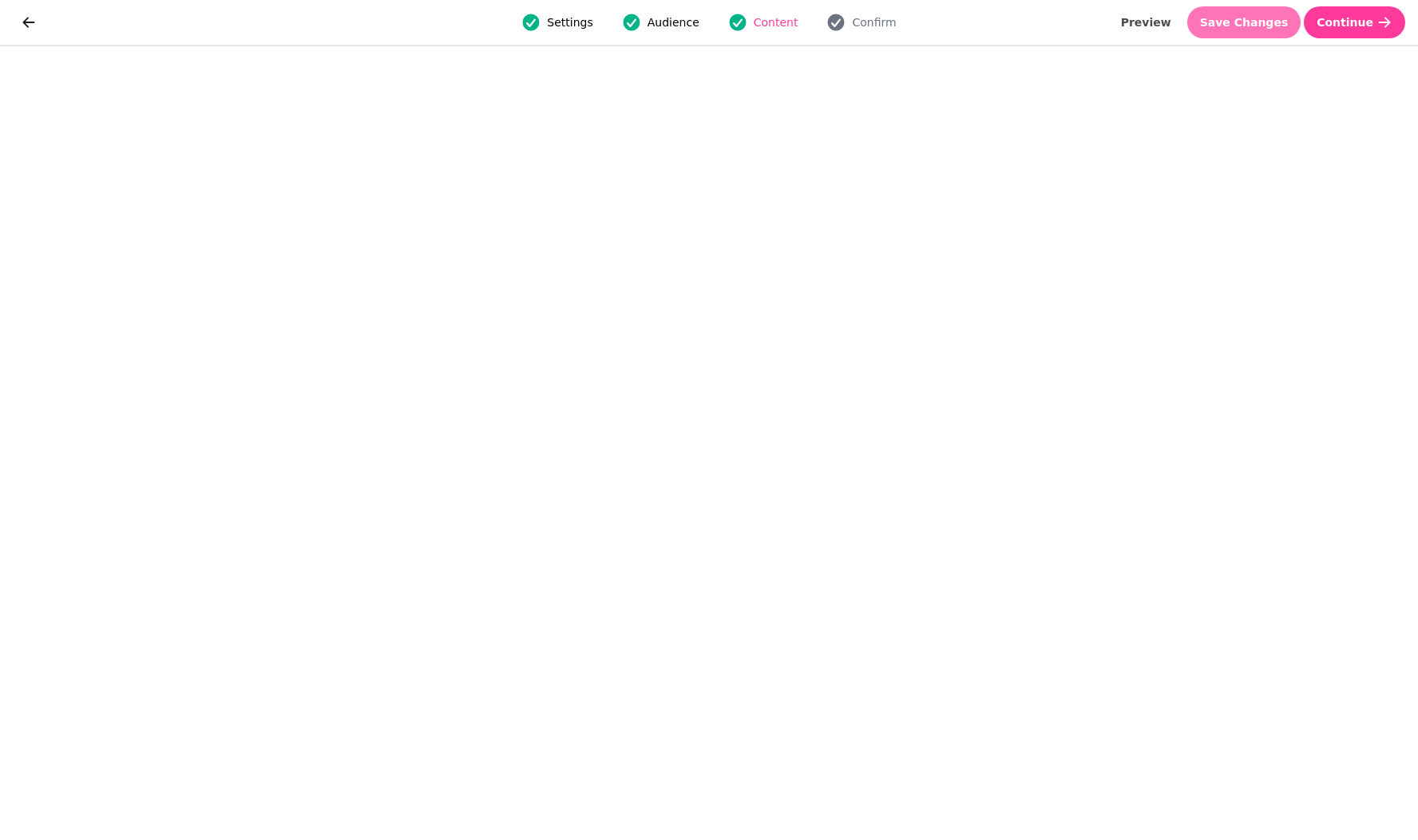
click at [1240, 22] on span "Save Changes" at bounding box center [1244, 22] width 88 height 12
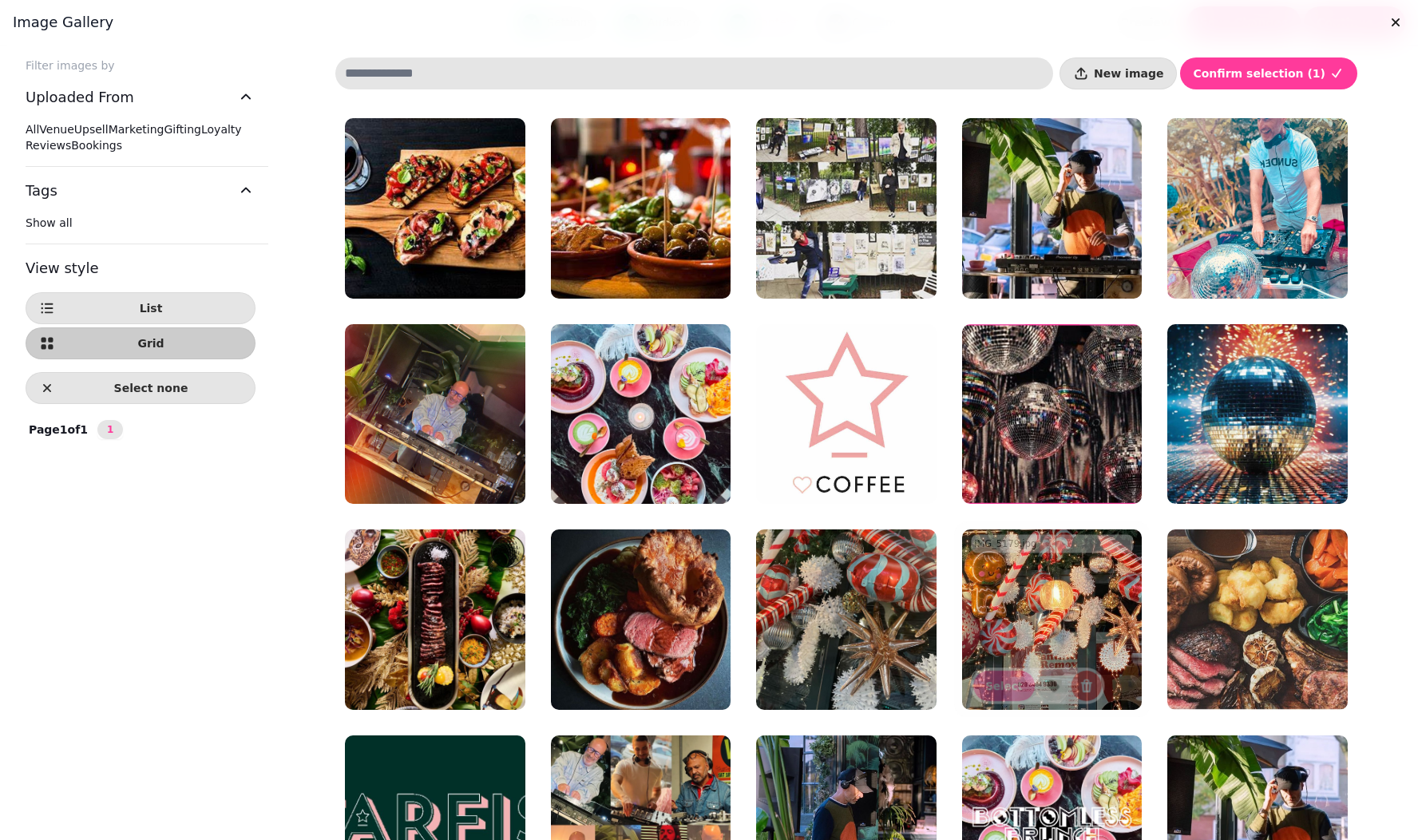
scroll to position [338, 0]
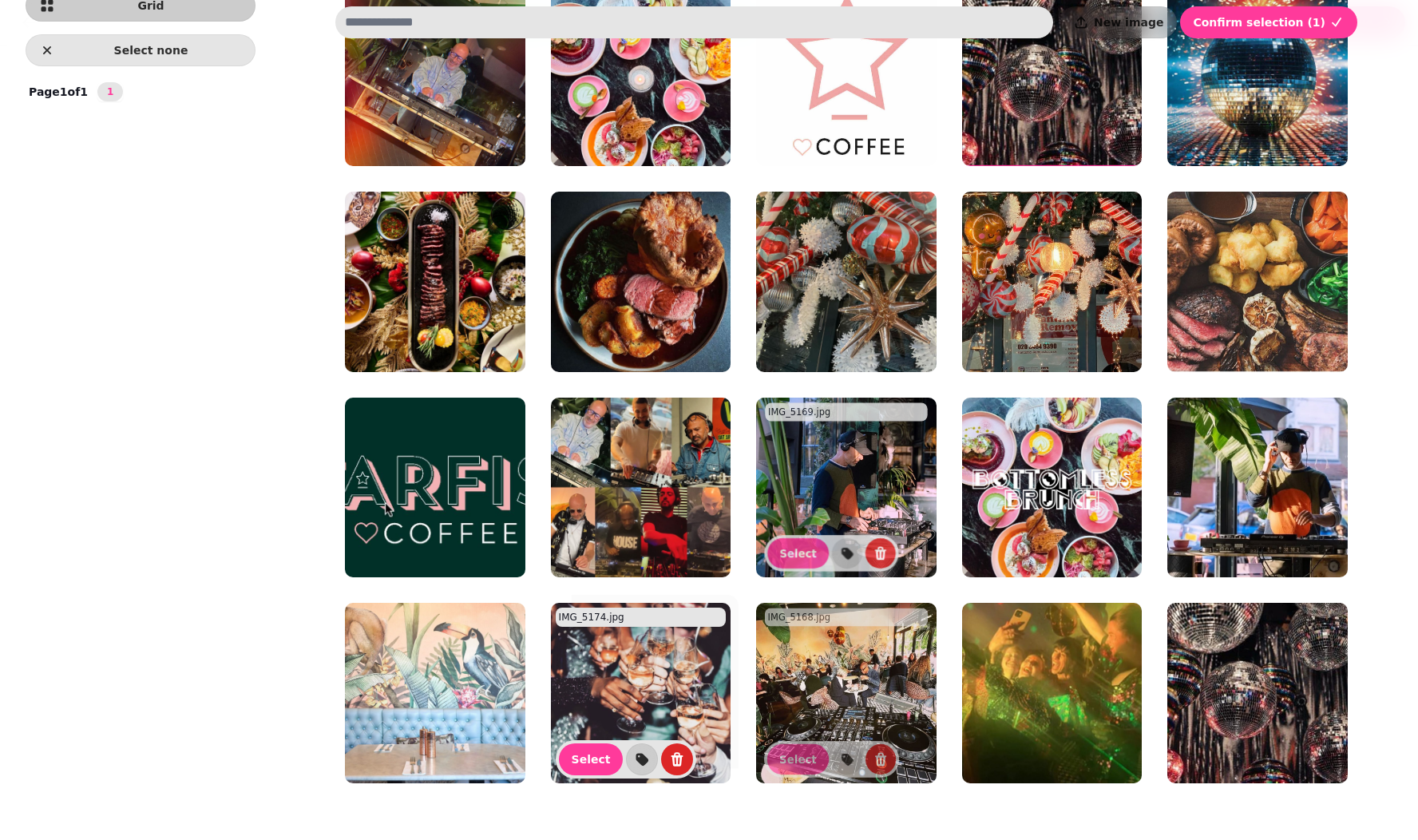
click at [702, 631] on img at bounding box center [641, 692] width 181 height 181
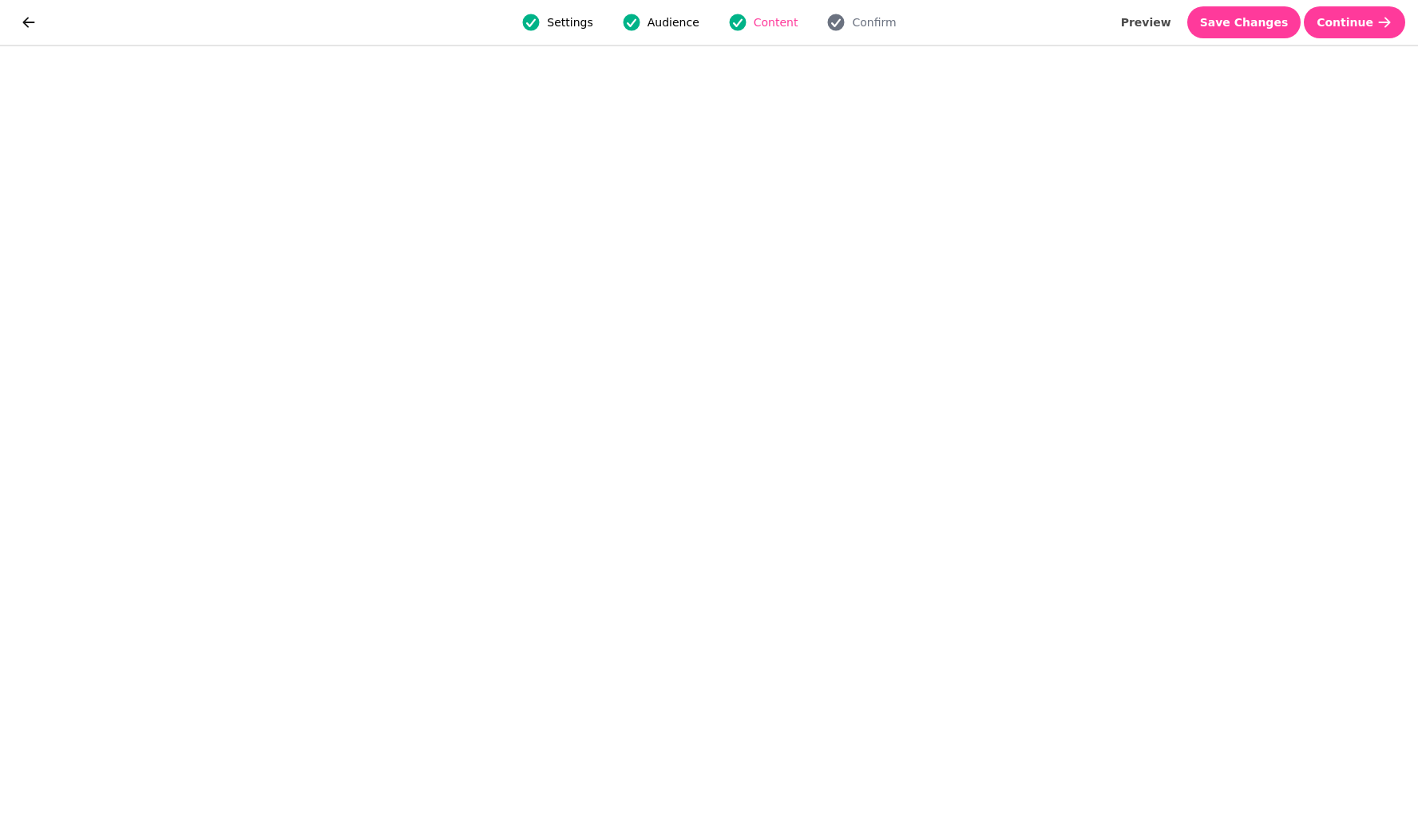
click at [702, 640] on div "IMG_5174.jpg" at bounding box center [641, 649] width 171 height 19
click at [1263, 28] on span "Save Changes" at bounding box center [1244, 22] width 88 height 12
click at [1265, 21] on span "Save Changes" at bounding box center [1244, 22] width 88 height 12
click at [1265, 23] on span "Save Changes" at bounding box center [1244, 22] width 88 height 12
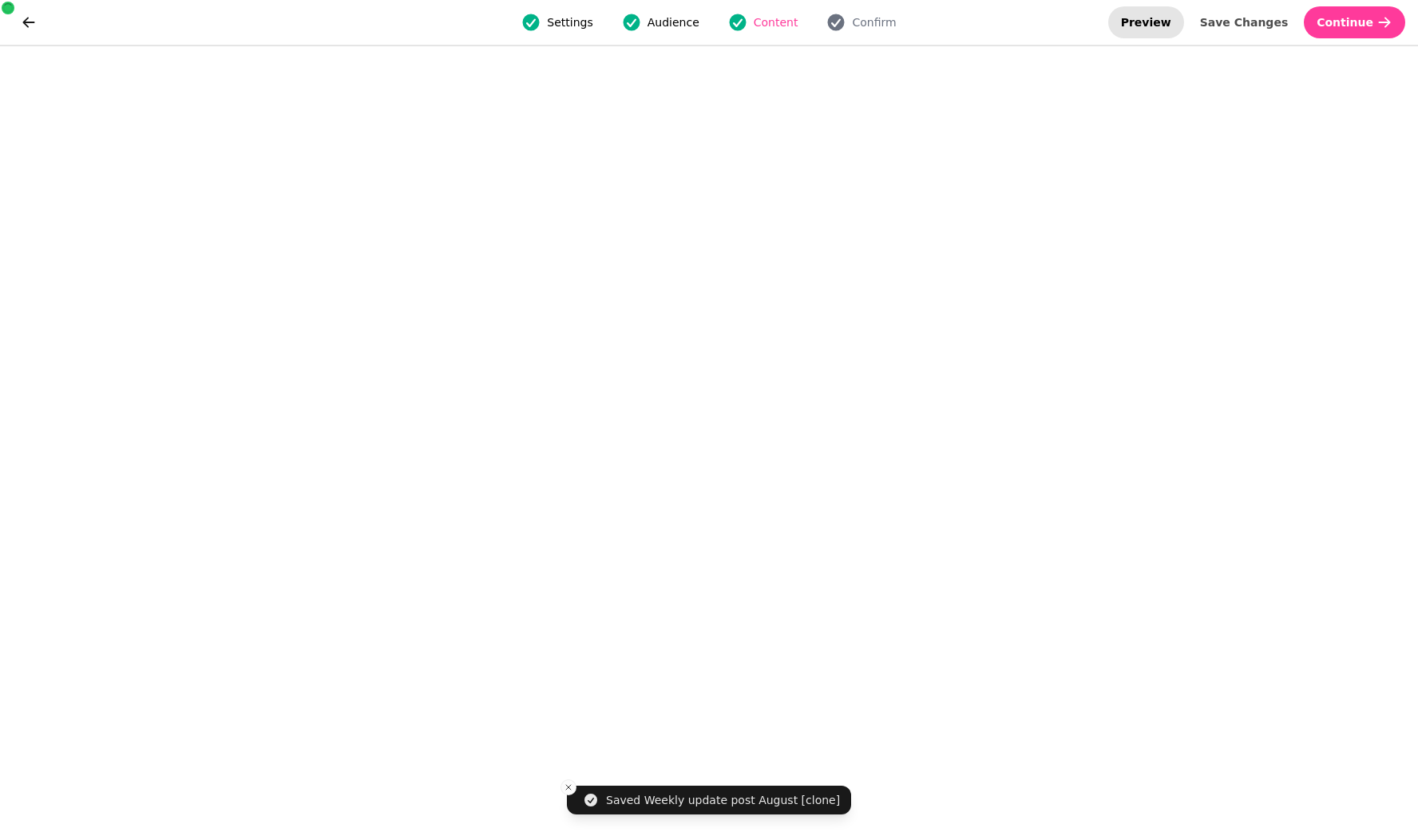
click at [1162, 34] on button "Preview" at bounding box center [1146, 22] width 76 height 32
select select "**********"
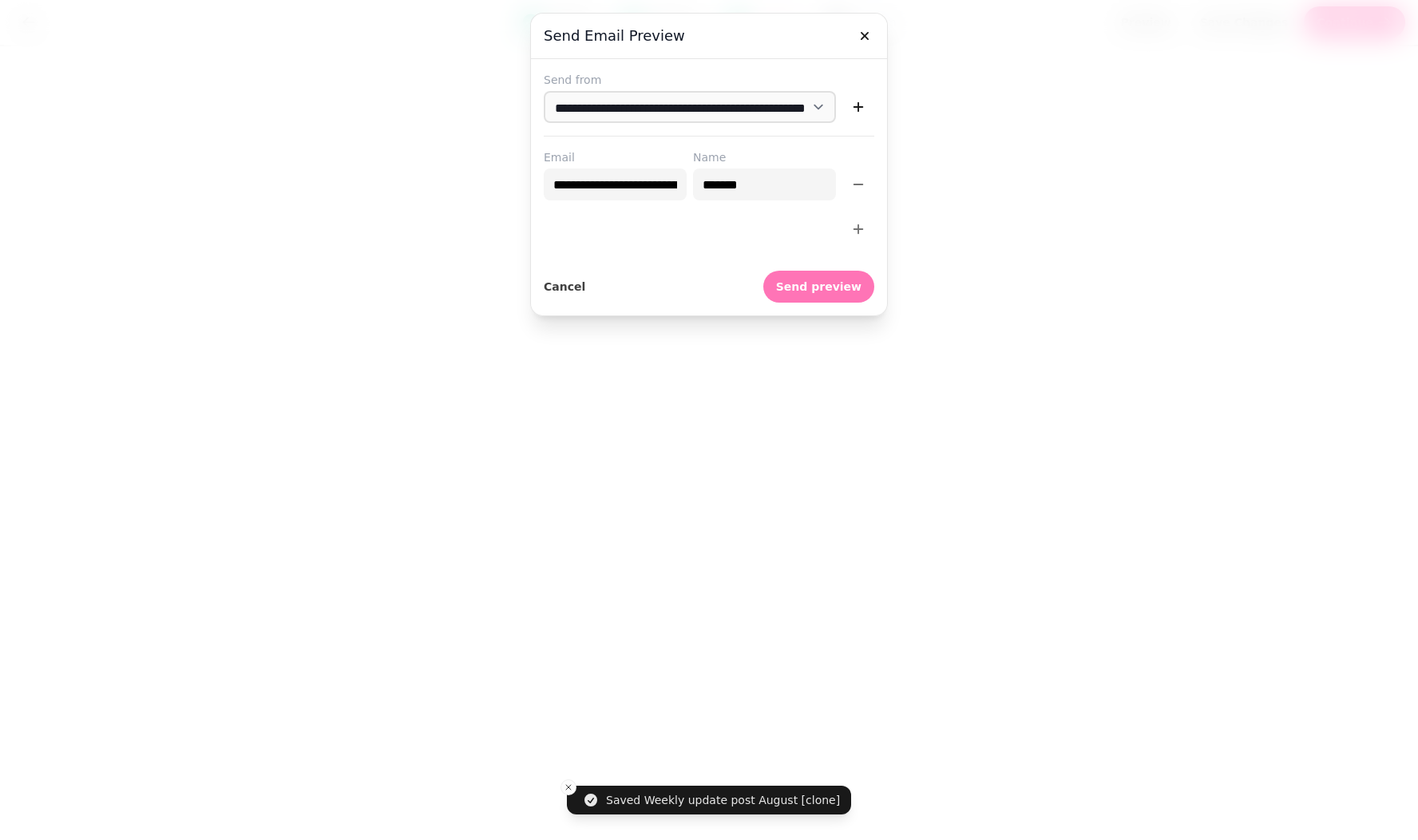
click at [792, 281] on span "Send preview" at bounding box center [819, 287] width 86 height 12
click at [797, 282] on span "Send preview" at bounding box center [819, 287] width 86 height 12
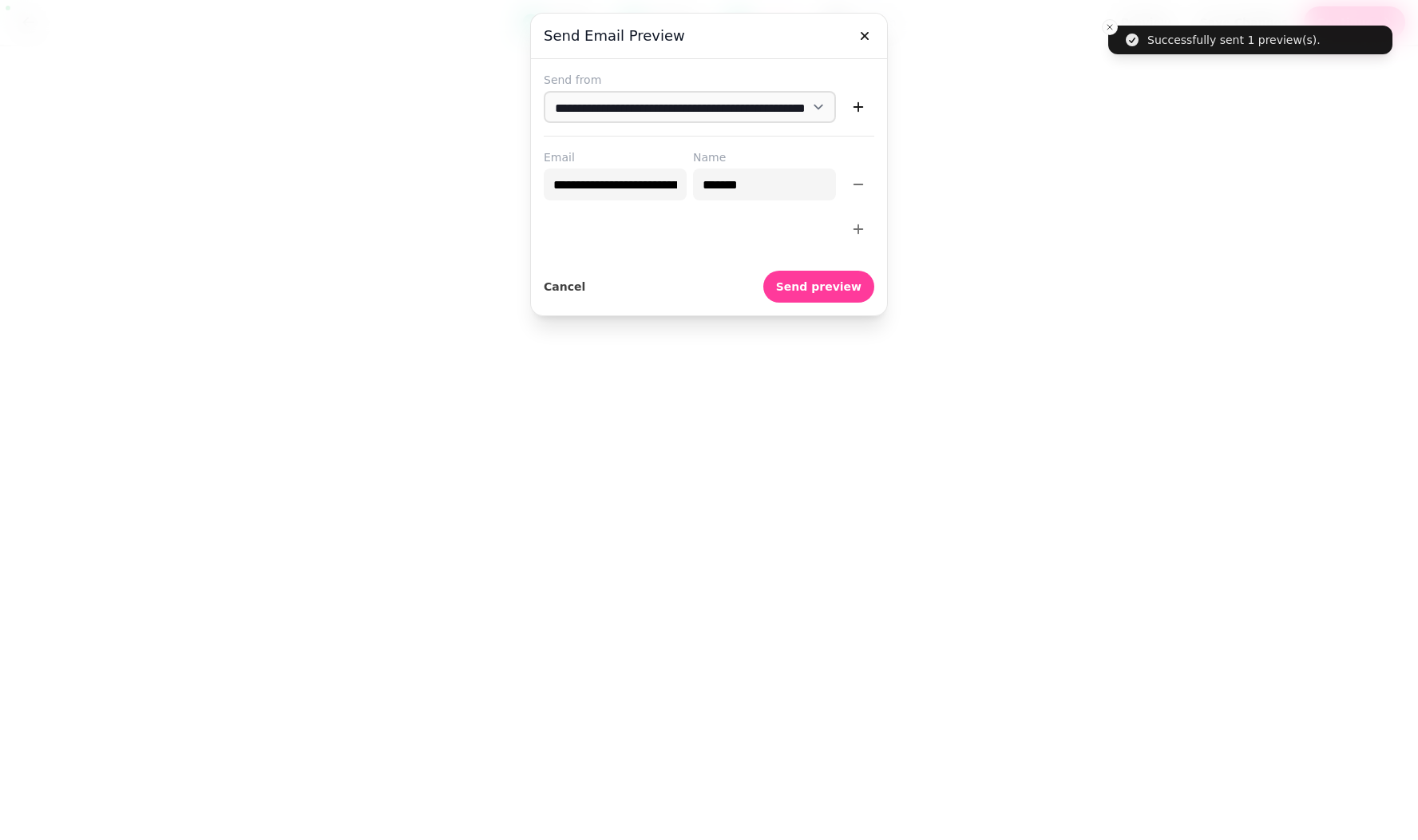
click at [1112, 26] on div at bounding box center [709, 420] width 1418 height 840
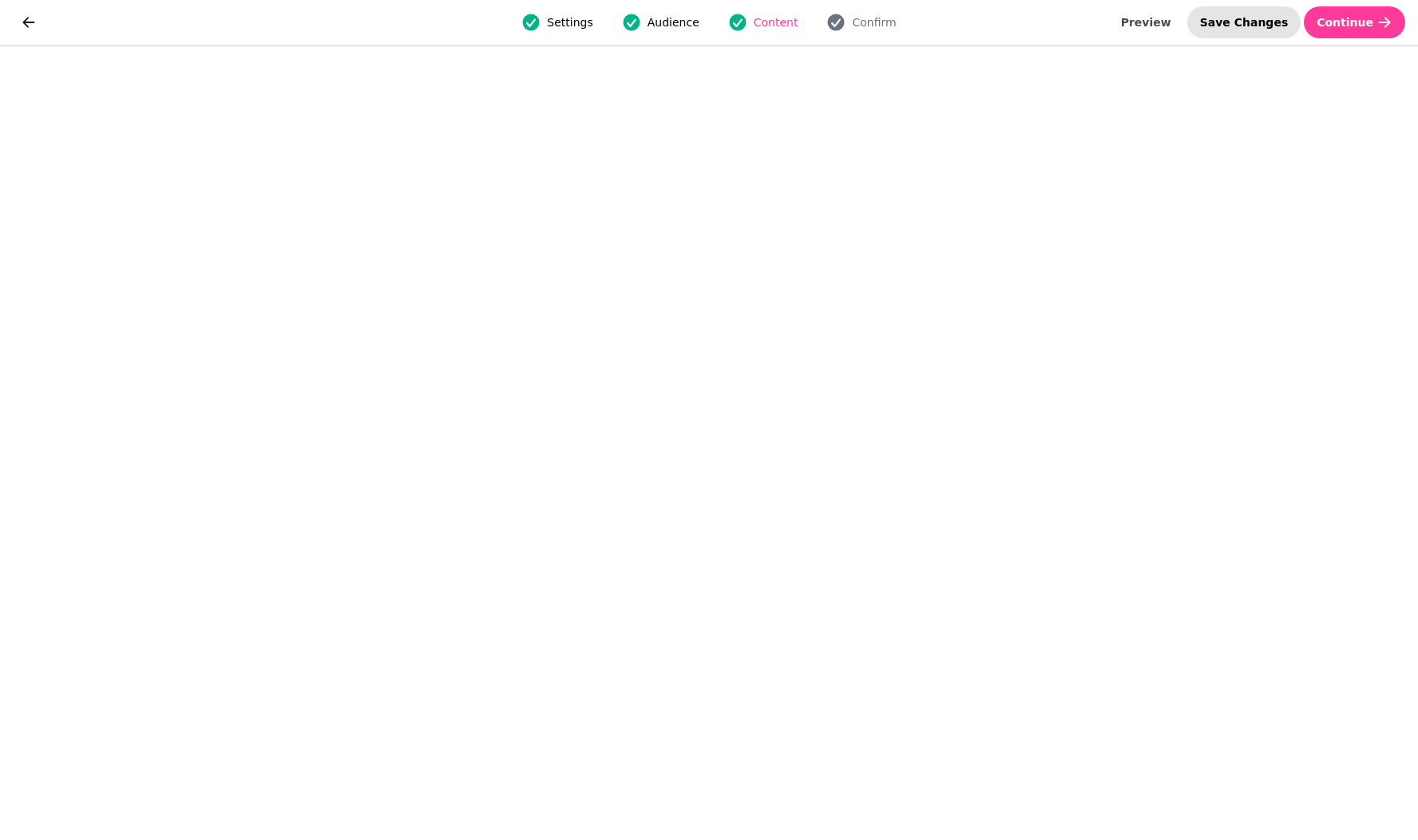
click at [1244, 18] on span "Save Changes" at bounding box center [1244, 22] width 88 height 12
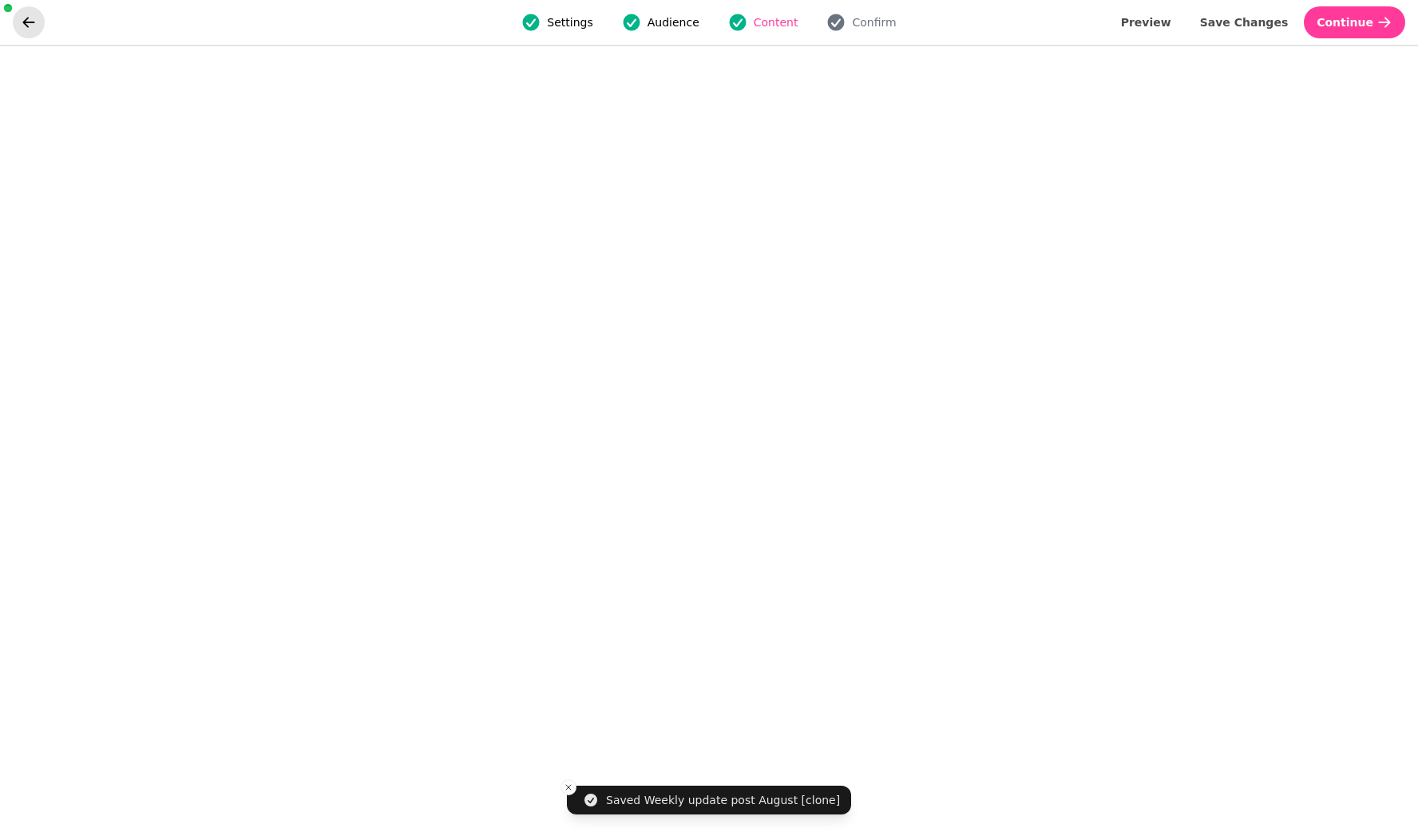
click at [35, 18] on icon "go back" at bounding box center [28, 21] width 16 height 16
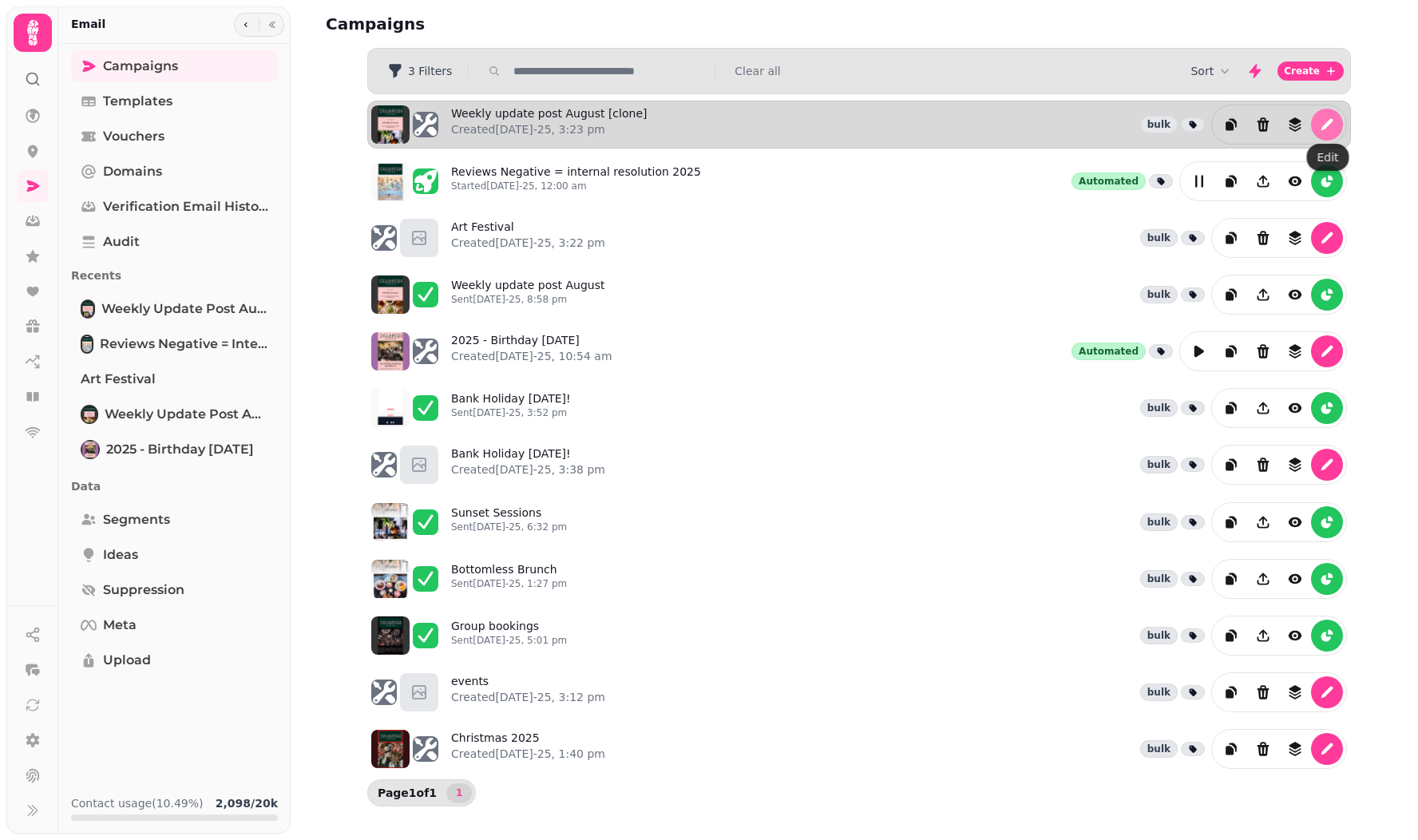
click at [1327, 122] on icon "edit" at bounding box center [1327, 124] width 12 height 12
select select "**********"
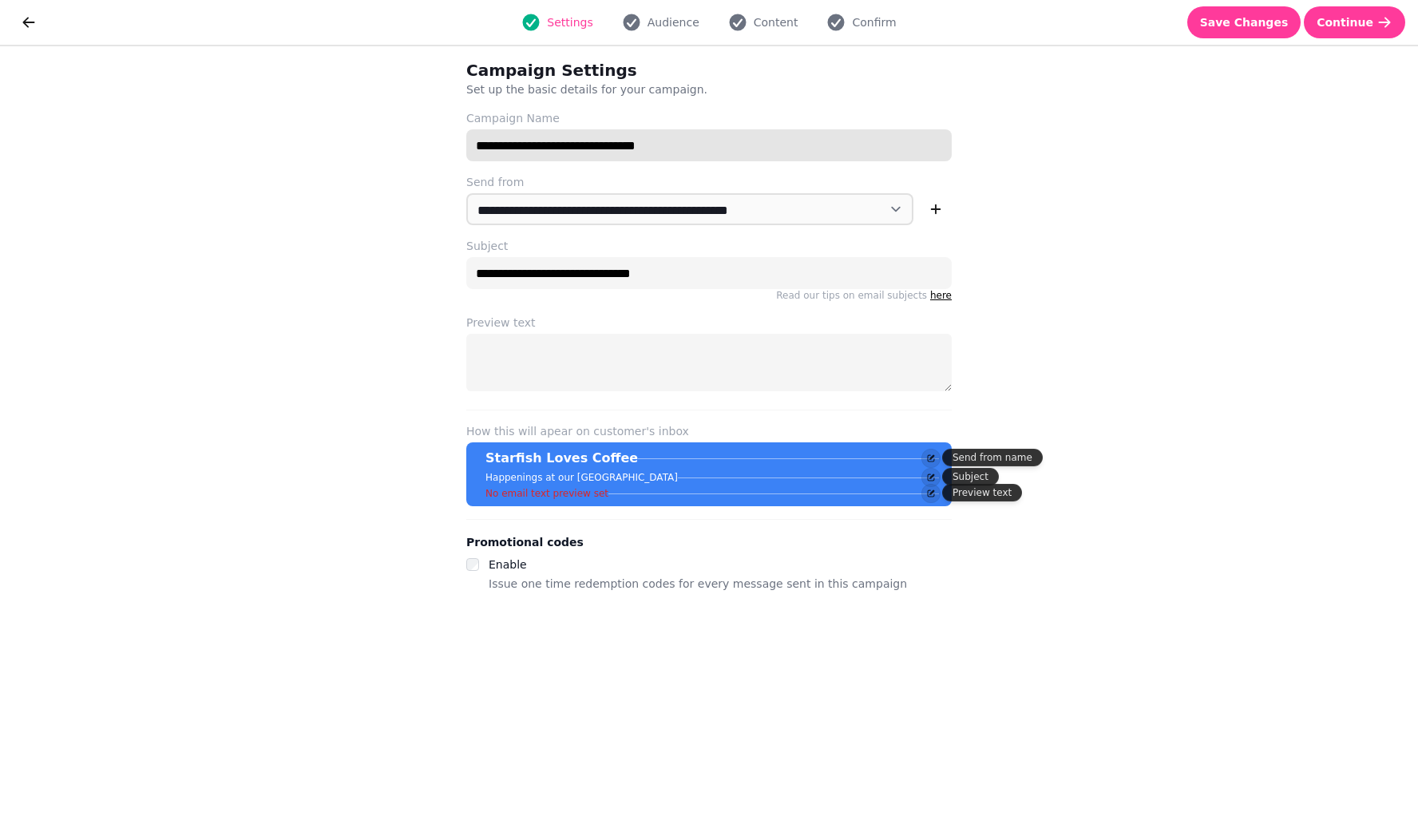
drag, startPoint x: 595, startPoint y: 143, endPoint x: 636, endPoint y: 147, distance: 41.2
drag, startPoint x: 672, startPoint y: 148, endPoint x: 595, endPoint y: 148, distance: 77.0
click at [595, 148] on input "**********" at bounding box center [709, 145] width 486 height 32
type input "**********"
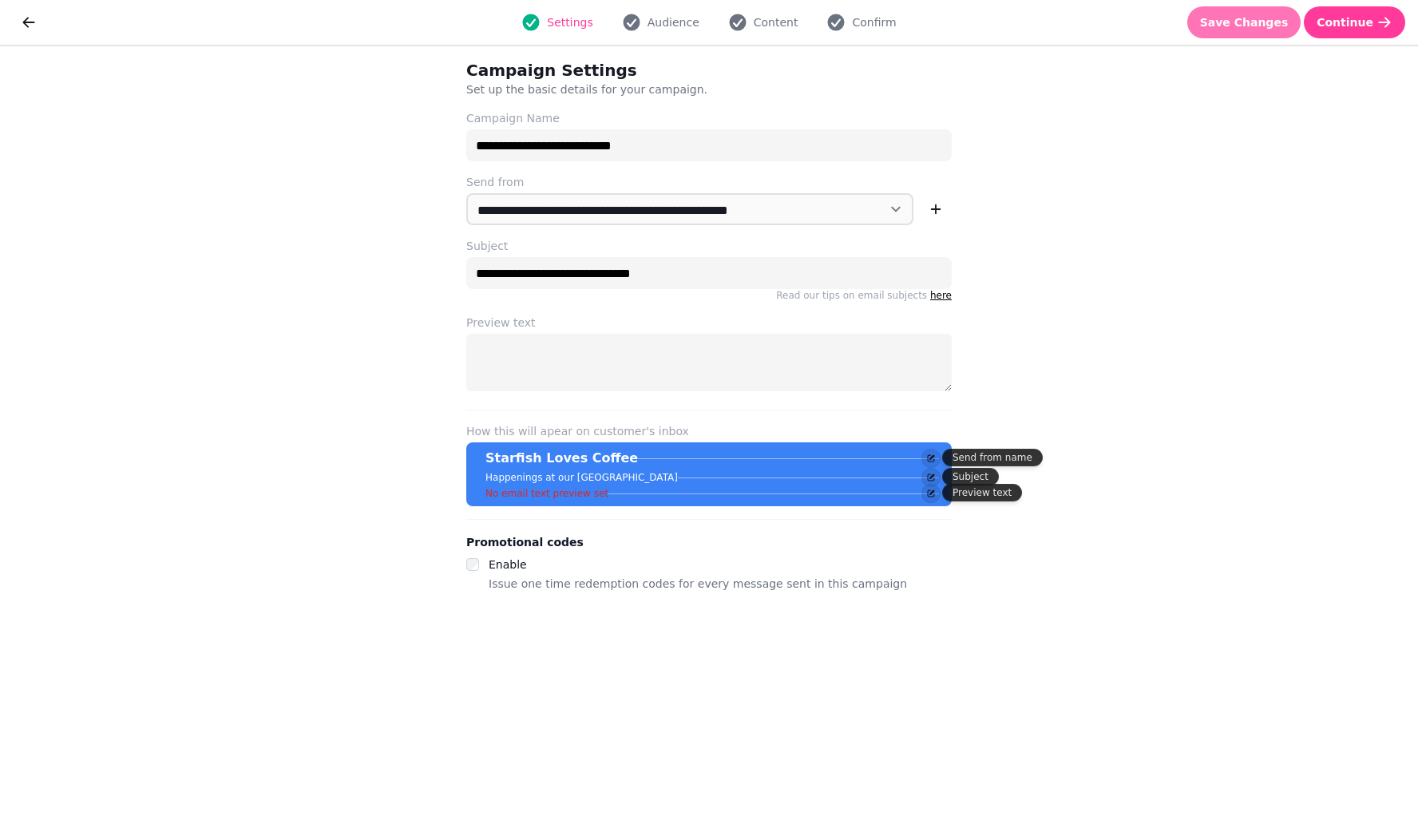
click at [1254, 26] on span "Save Changes" at bounding box center [1244, 22] width 88 height 12
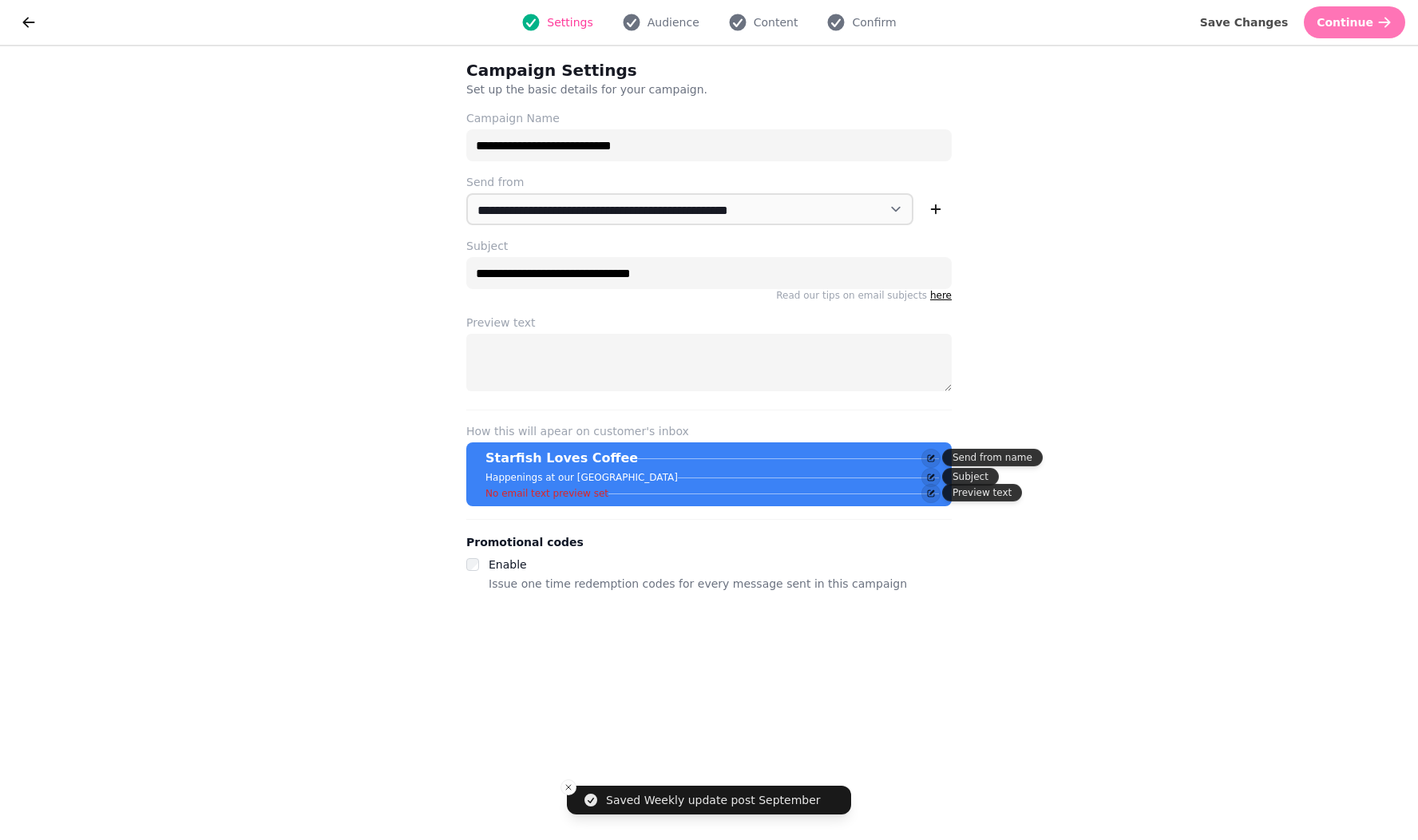
click at [1369, 21] on span "Continue" at bounding box center [1345, 22] width 57 height 12
select select "***"
select select "**"
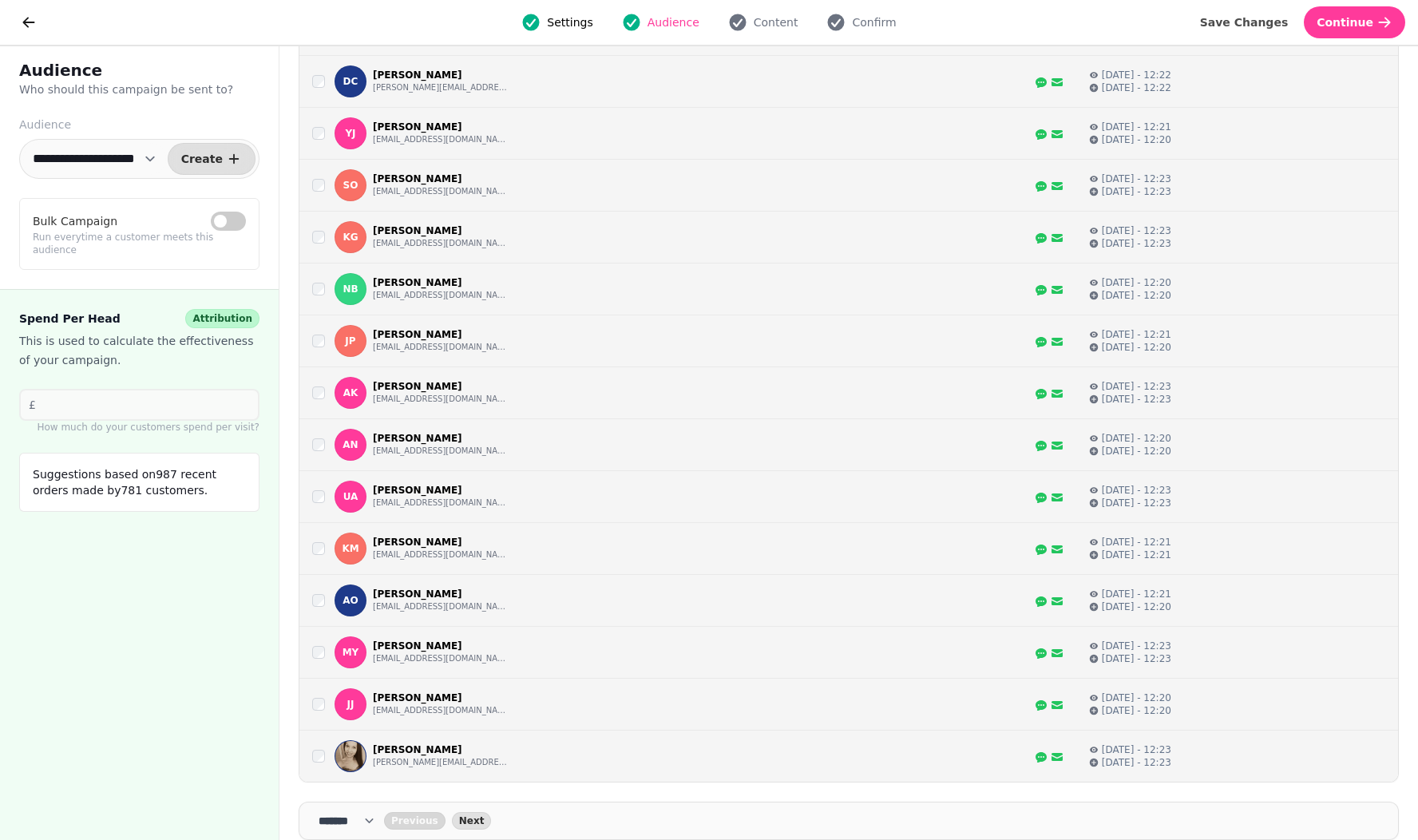
scroll to position [679, 0]
click at [480, 820] on span "Next" at bounding box center [472, 821] width 26 height 10
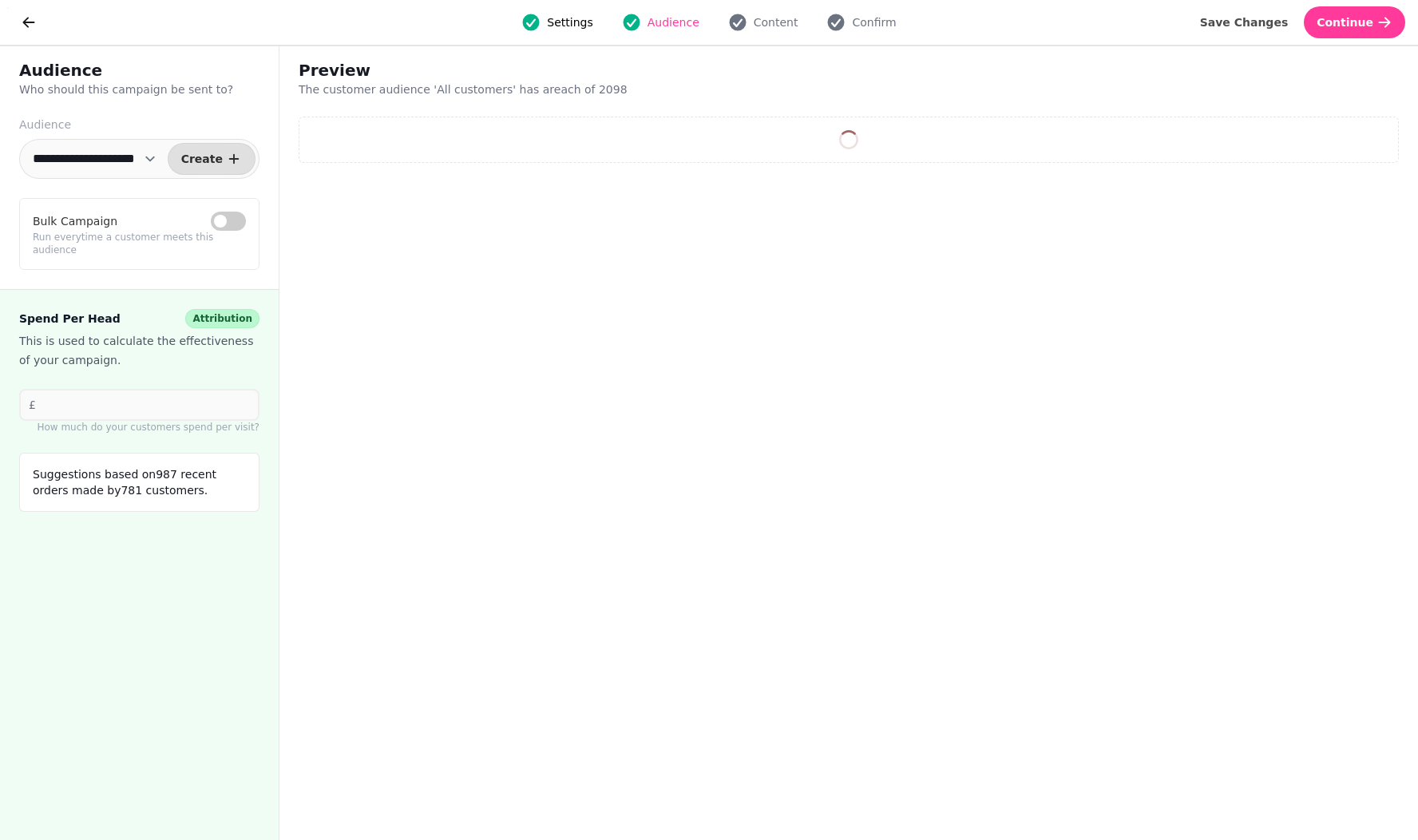
select select "**"
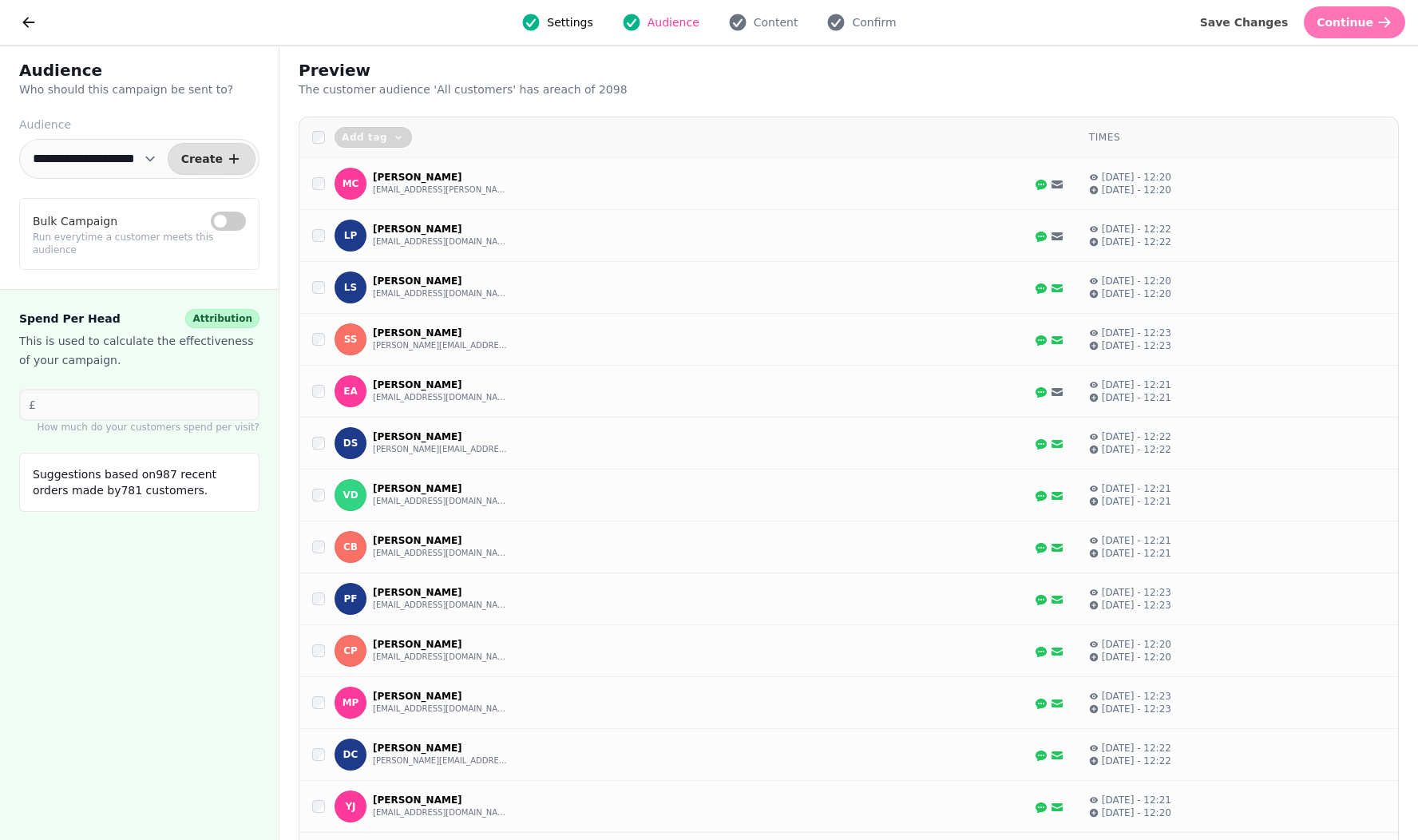
click at [1345, 19] on span "Continue" at bounding box center [1345, 22] width 57 height 12
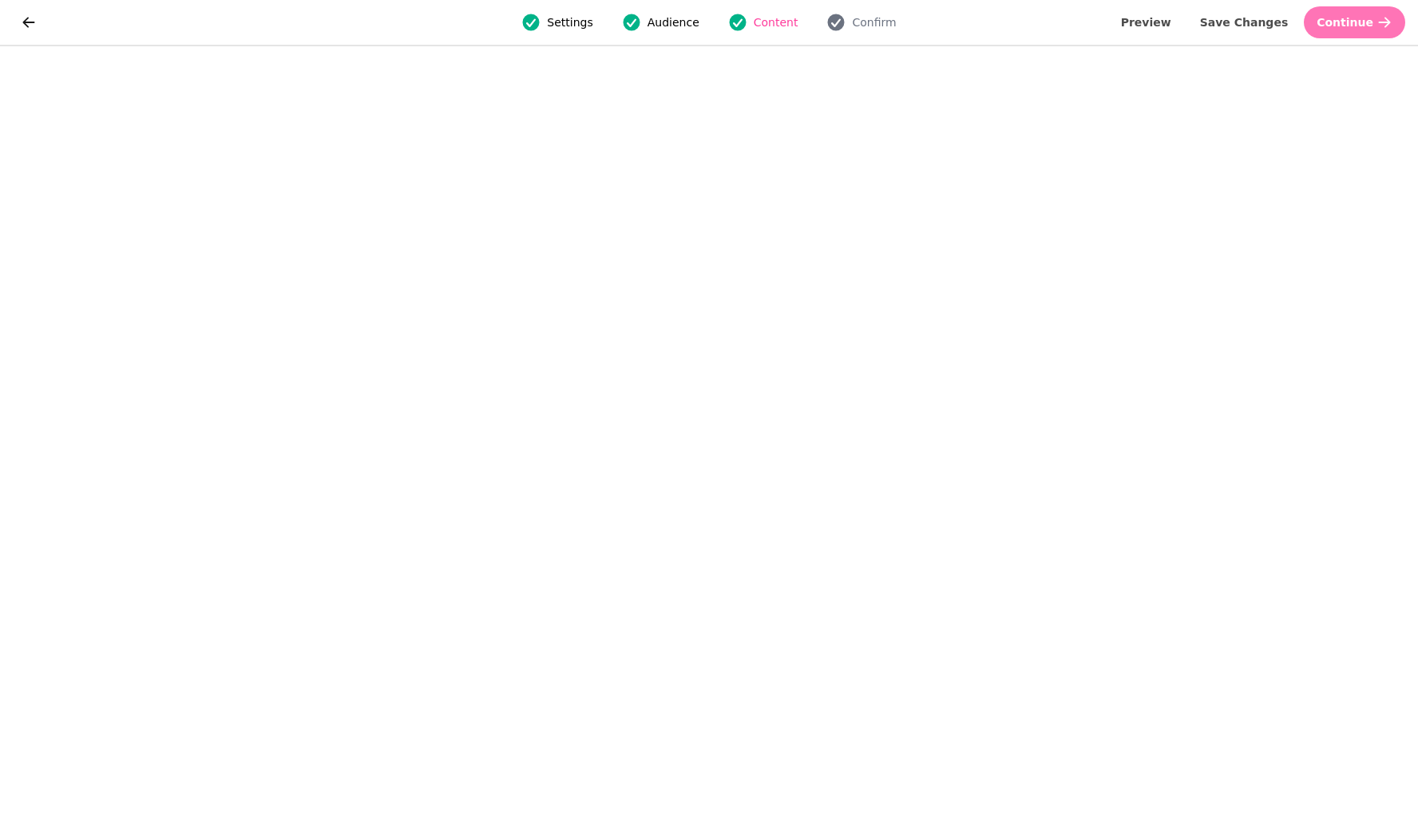
click at [1354, 26] on span "Continue" at bounding box center [1345, 22] width 57 height 12
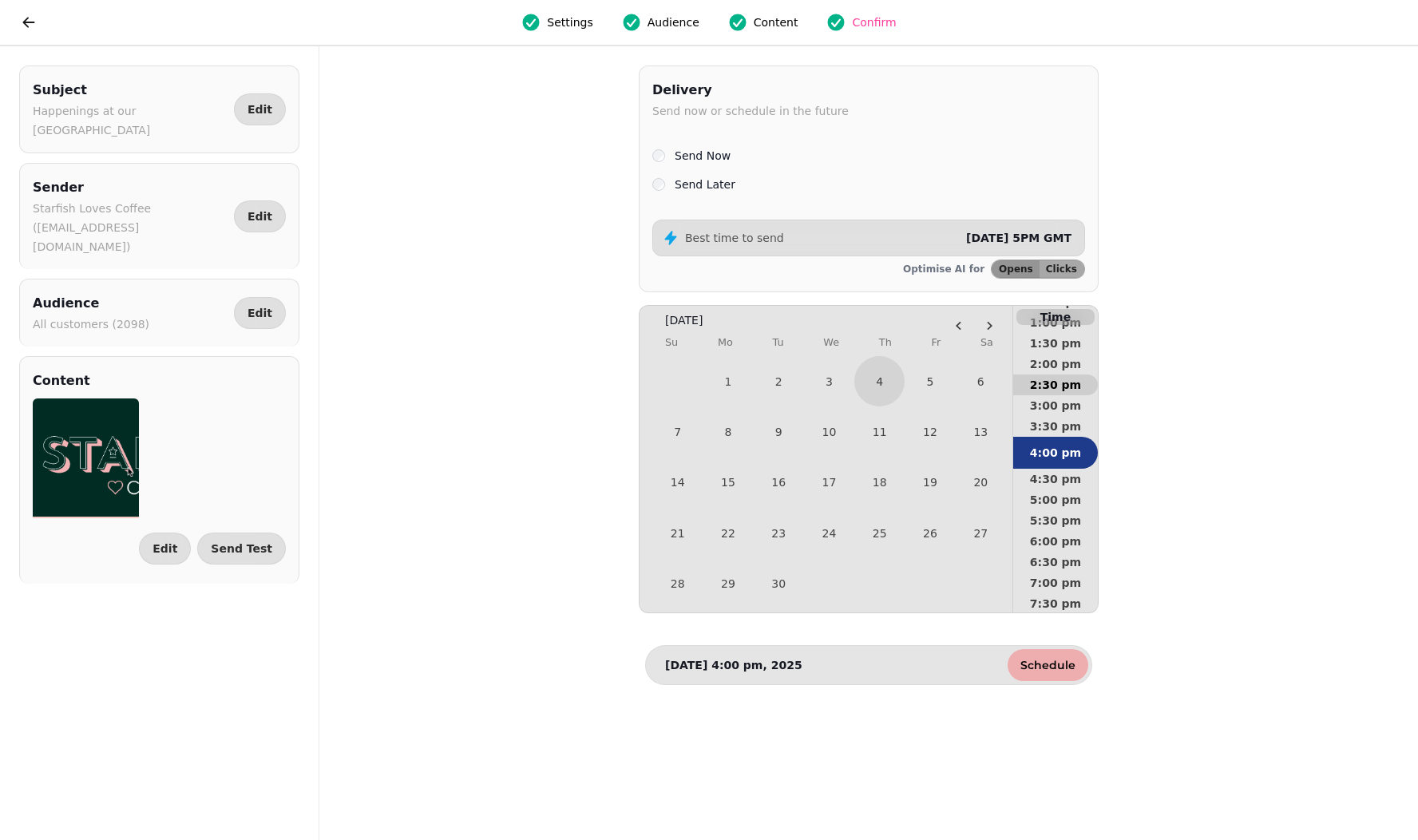
scroll to position [561, 0]
click at [1065, 490] on span "5:00 pm" at bounding box center [1055, 495] width 59 height 12
click at [711, 667] on p "[DATE] 5:00 pm, 2025" at bounding box center [734, 664] width 138 height 16
click at [776, 383] on button "2" at bounding box center [778, 381] width 47 height 47
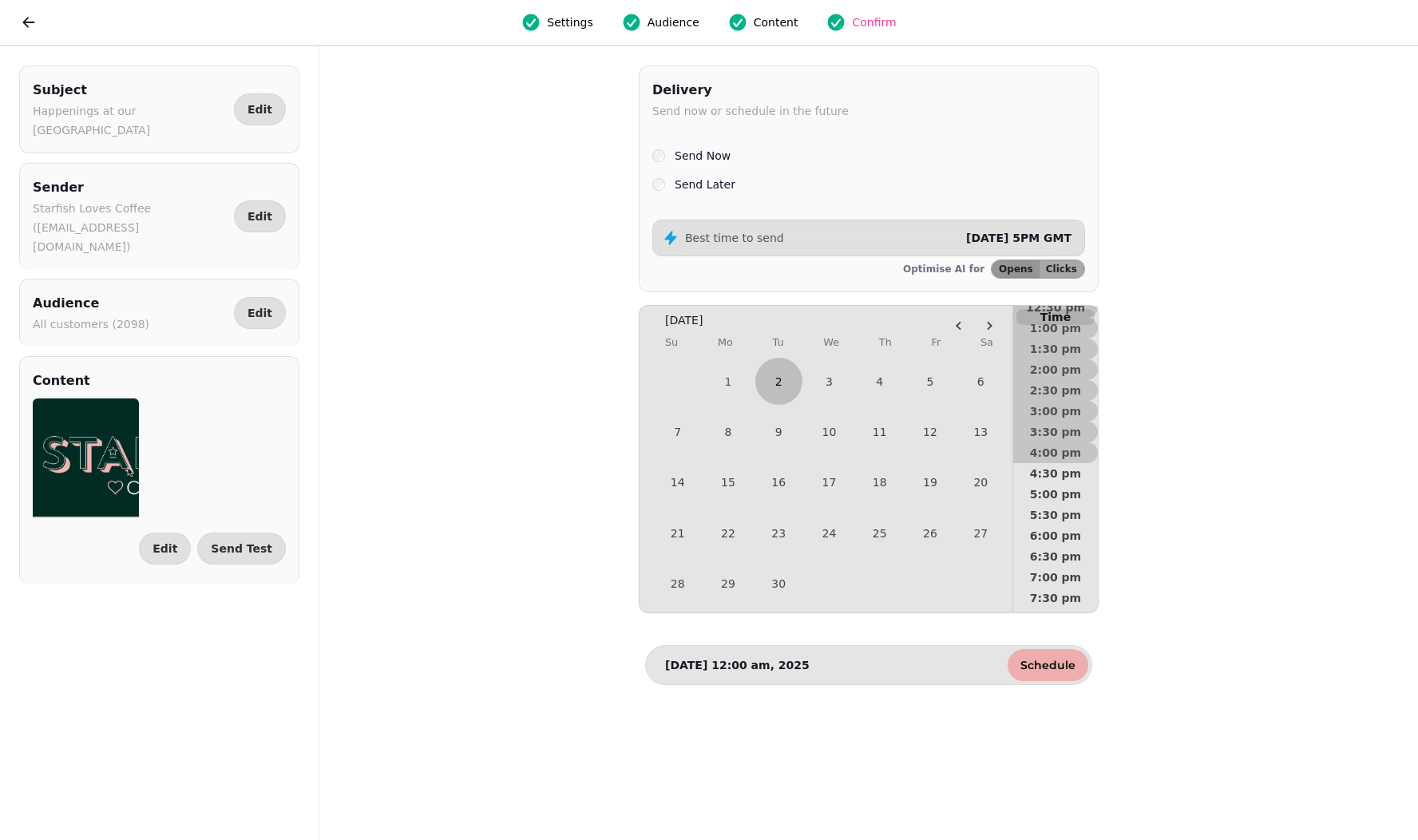
click at [776, 380] on button "2" at bounding box center [778, 381] width 47 height 47
click at [1048, 366] on span "5:00 pm" at bounding box center [1055, 368] width 59 height 12
click at [1060, 663] on span "Schedule" at bounding box center [1048, 665] width 55 height 12
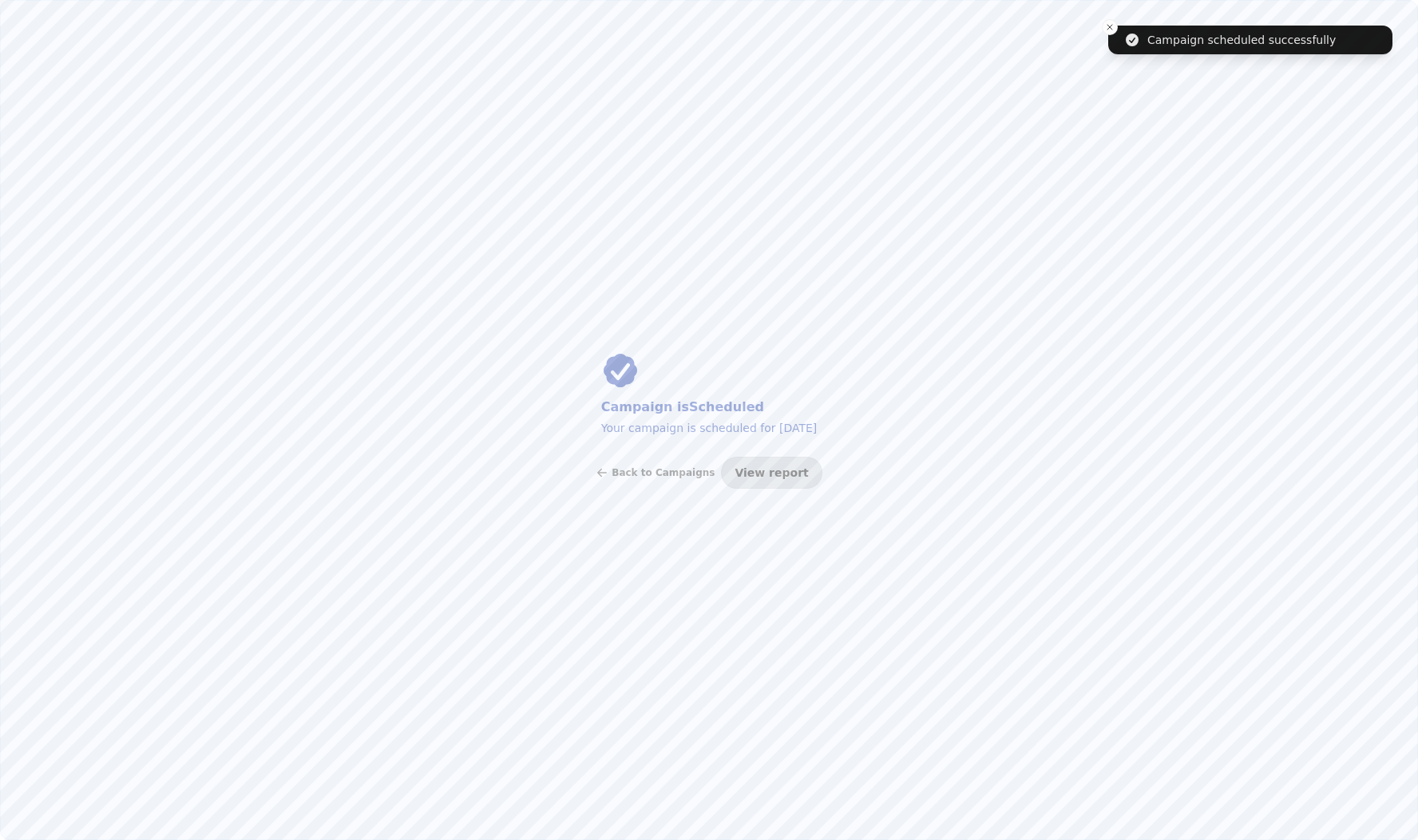
click at [763, 468] on span "View report" at bounding box center [771, 473] width 73 height 12
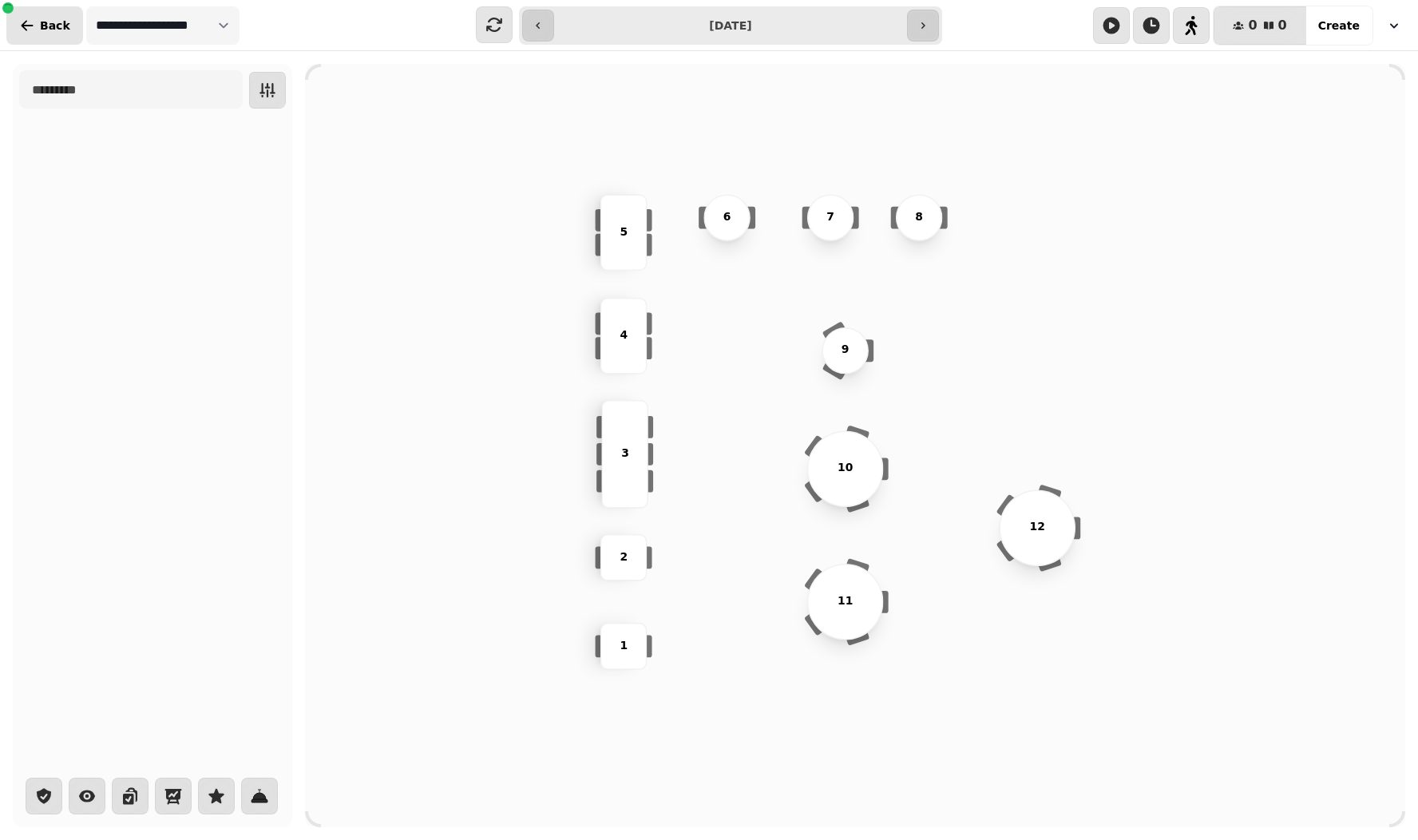
click at [45, 27] on span "Back" at bounding box center [54, 26] width 31 height 12
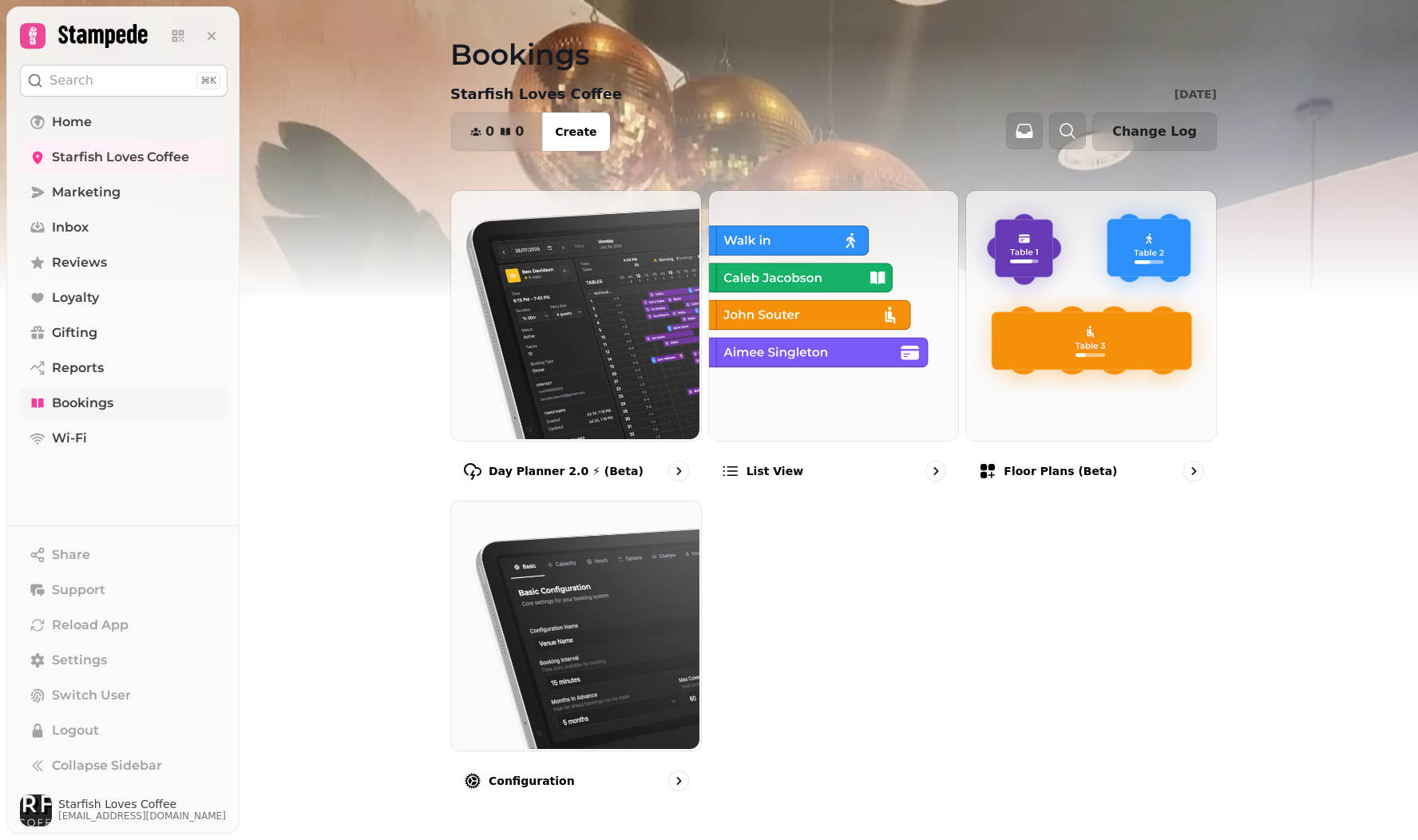
click at [87, 397] on span "Bookings" at bounding box center [82, 402] width 62 height 19
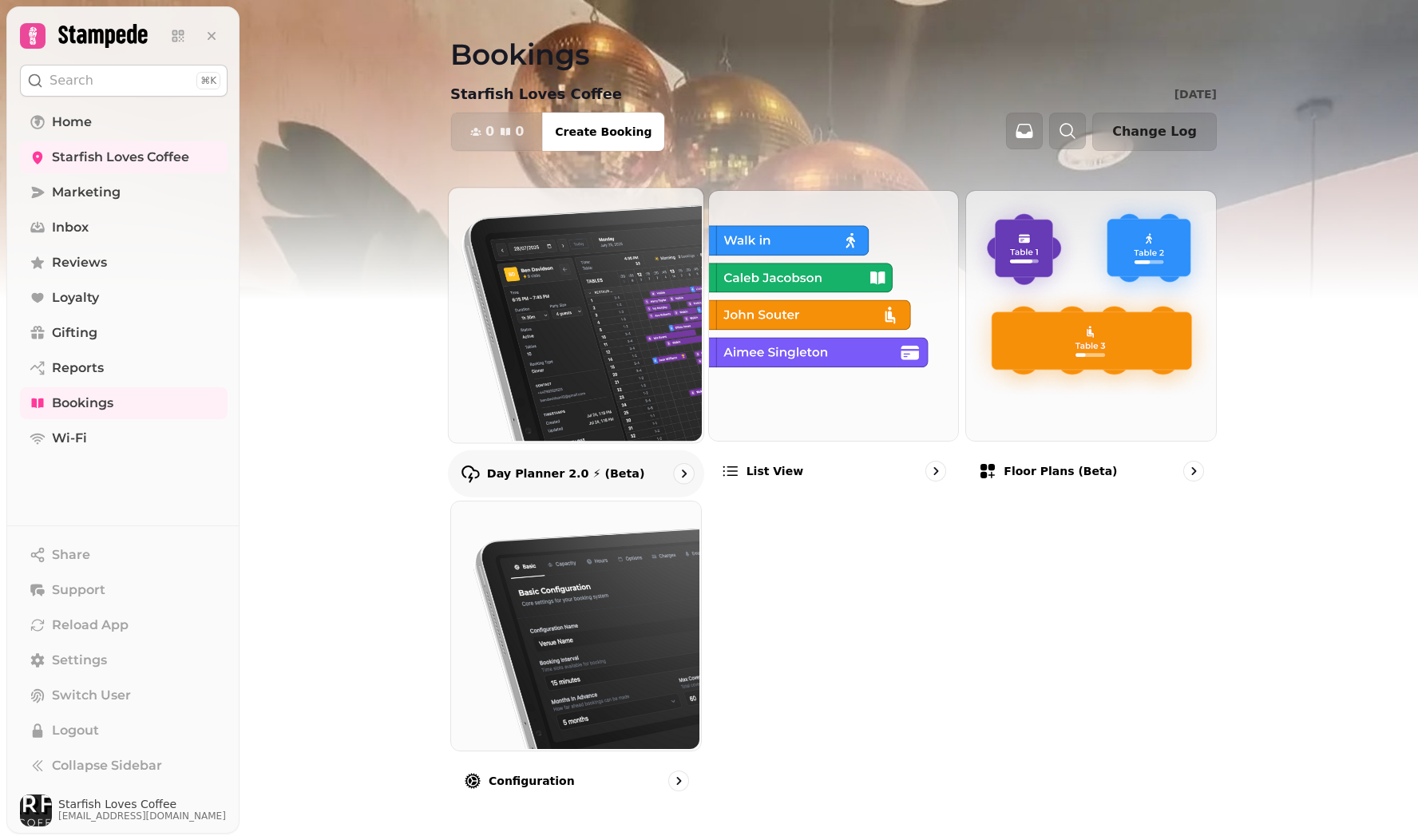
scroll to position [15, 0]
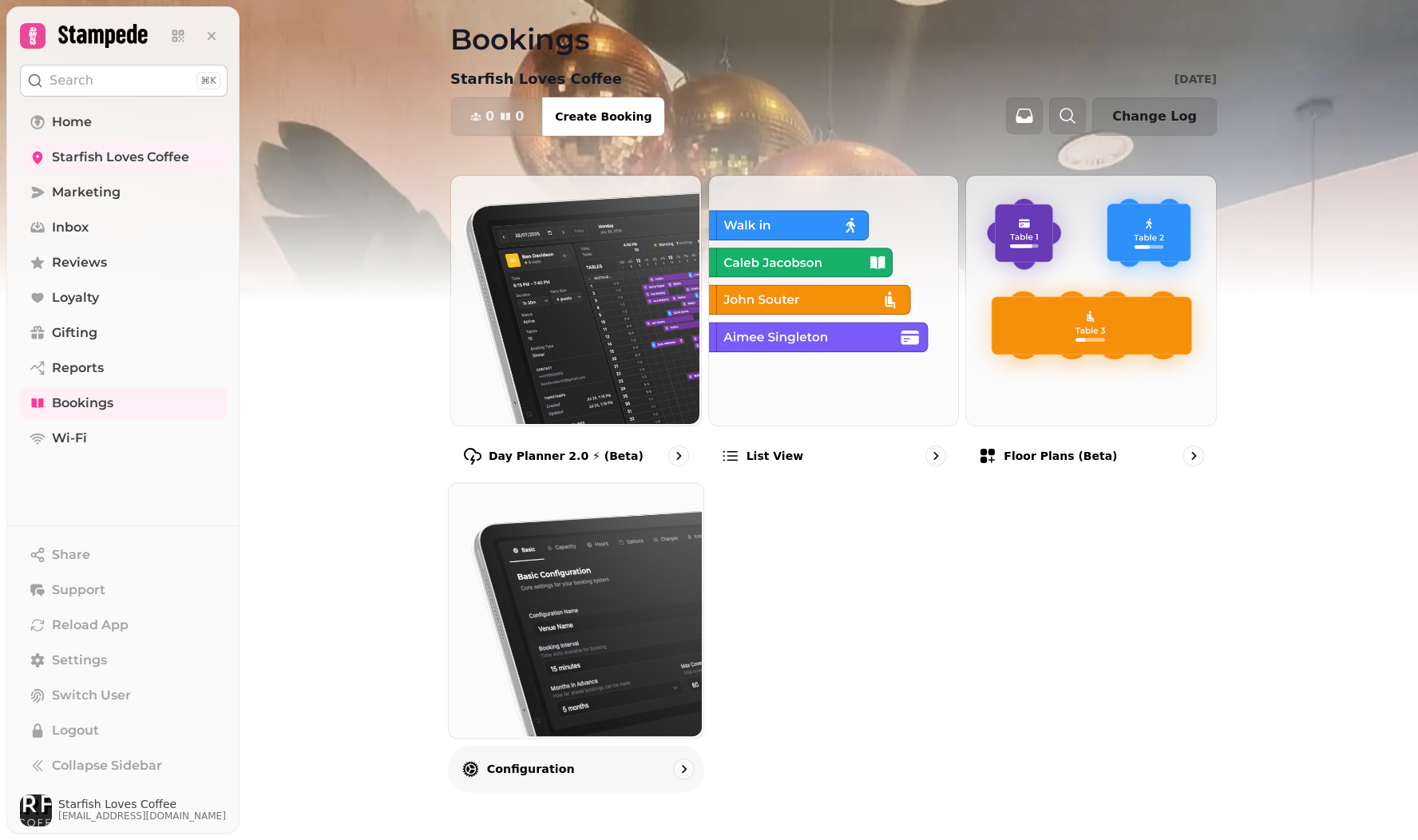
click at [597, 584] on img at bounding box center [574, 608] width 255 height 255
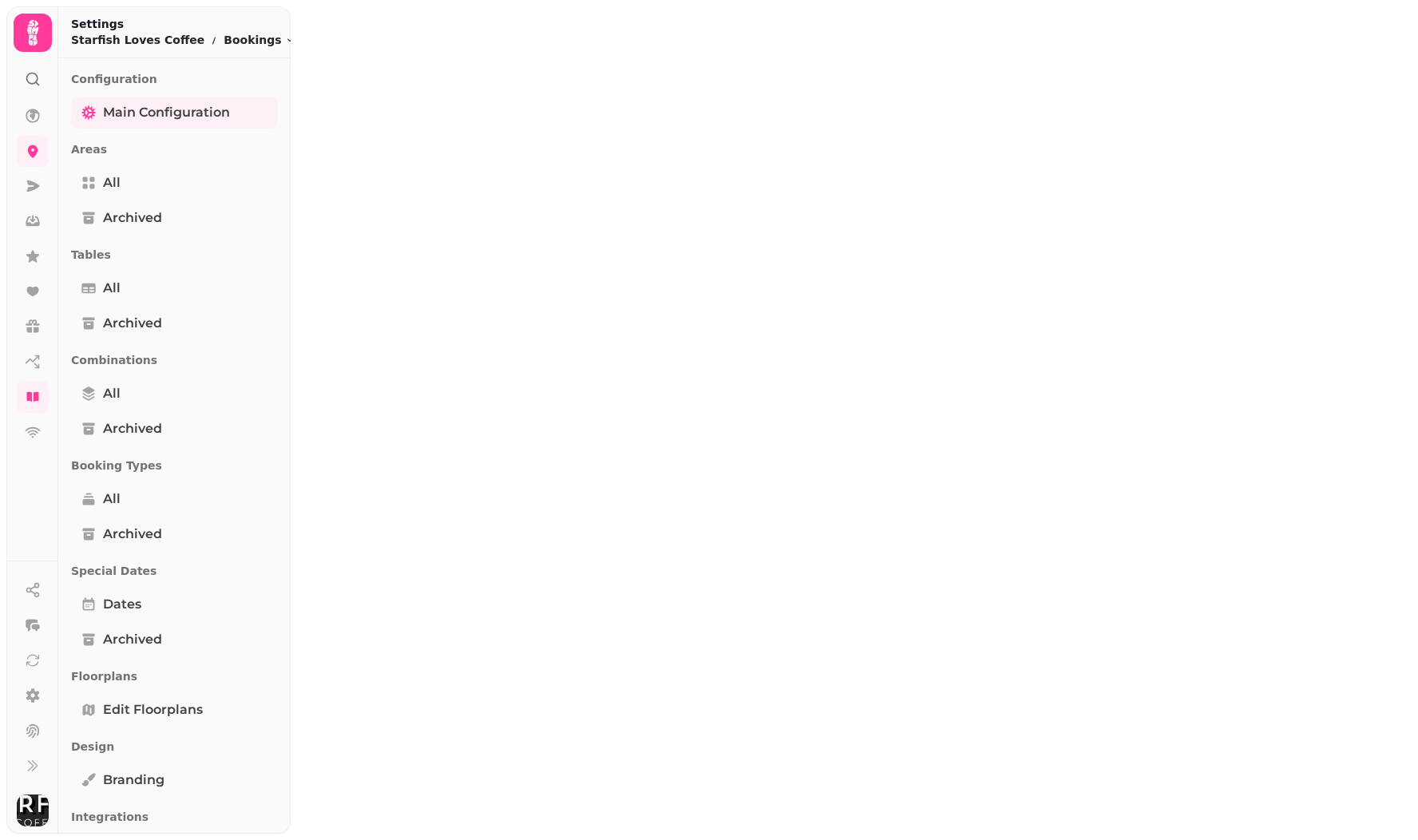
select select "**********"
select select "**"
select select "***"
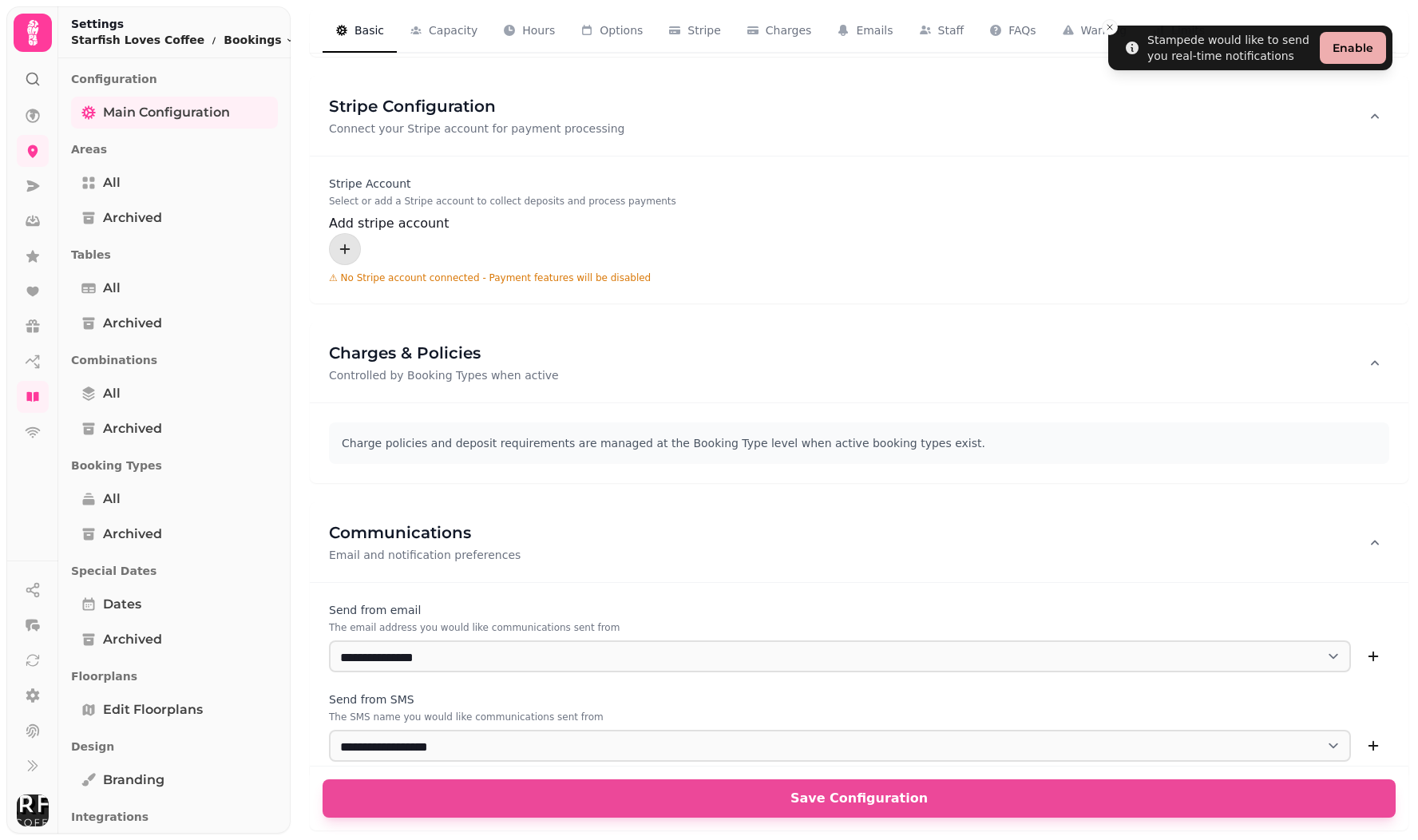
scroll to position [2047, 0]
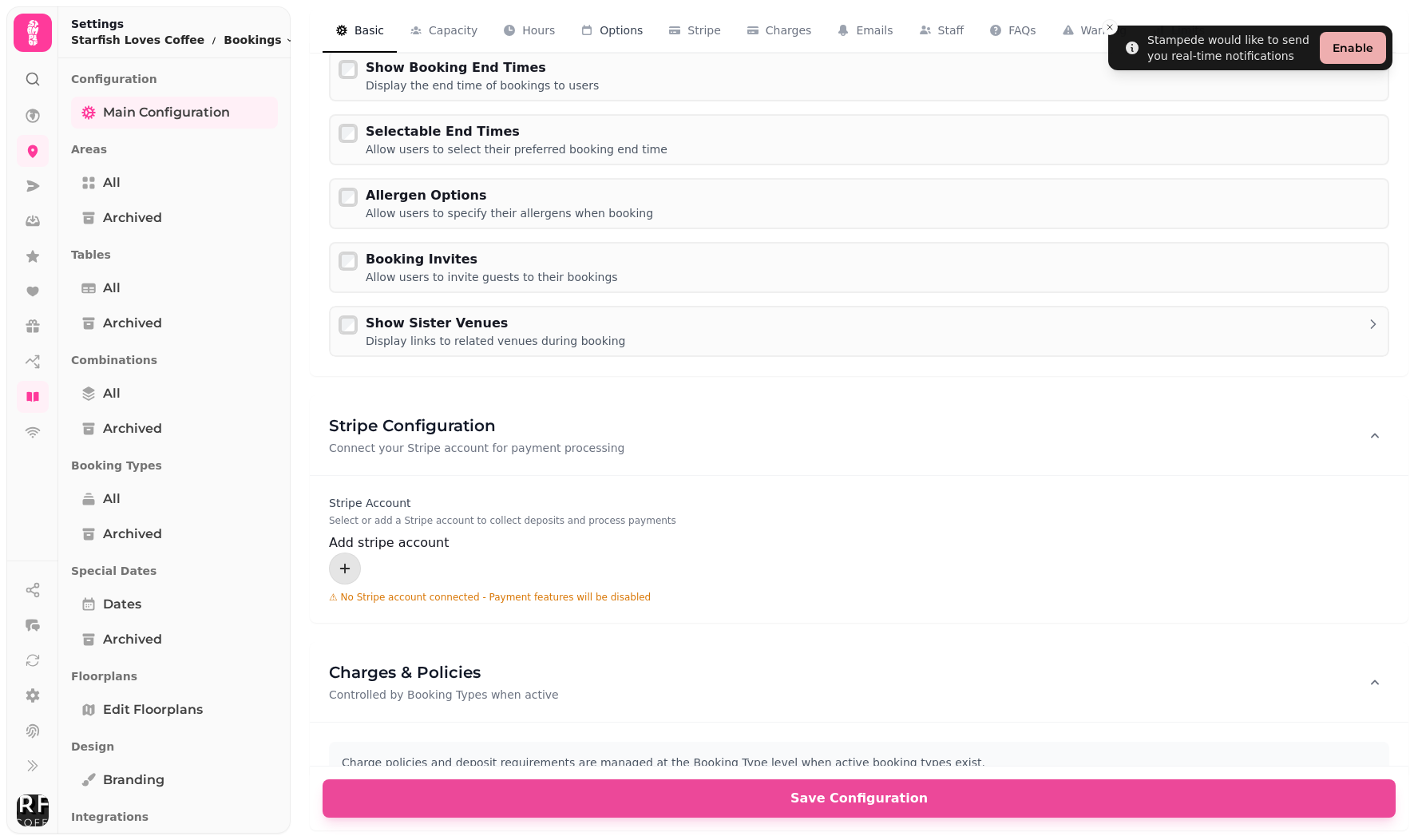
click at [634, 25] on span "Options" at bounding box center [621, 30] width 43 height 16
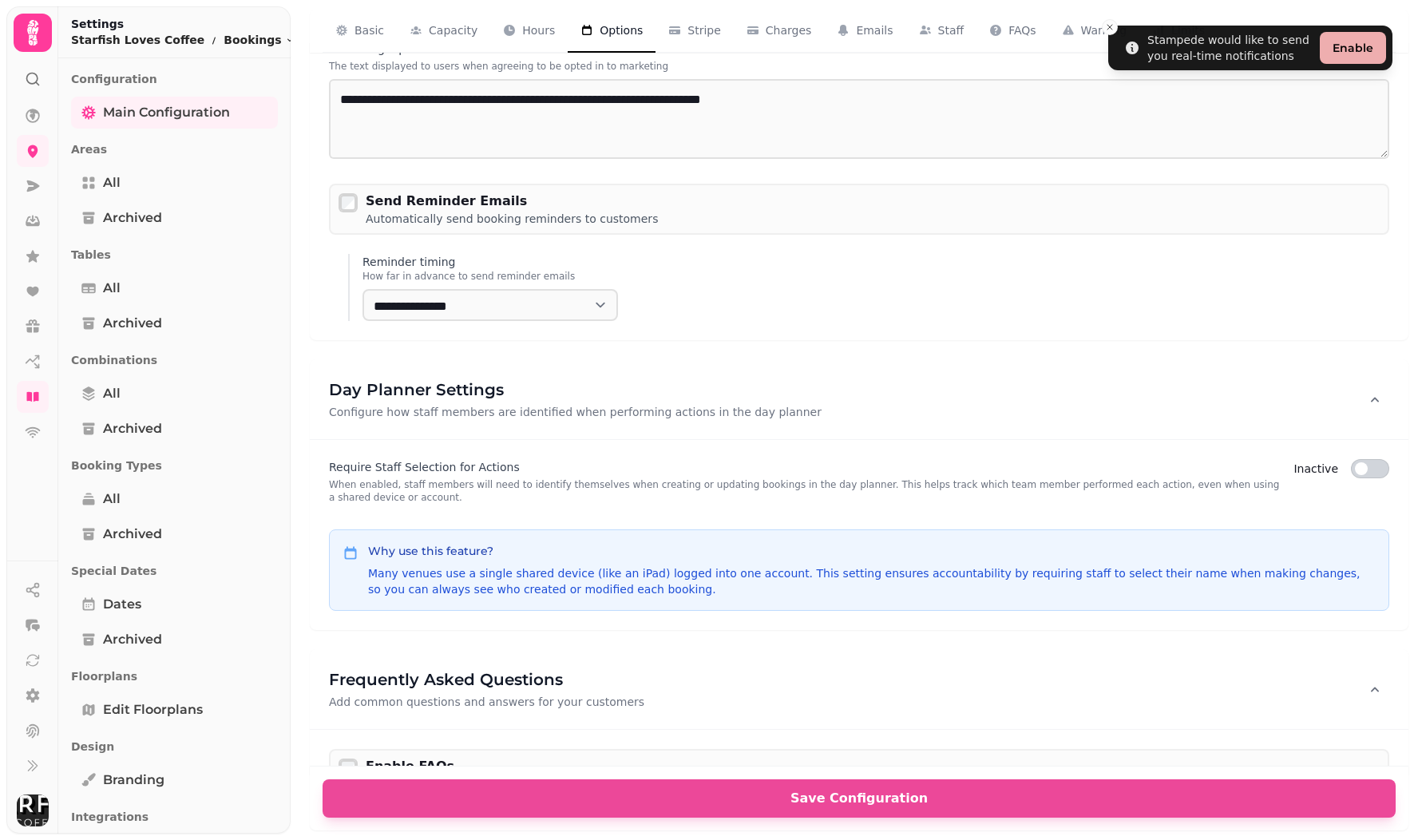
scroll to position [3400, 0]
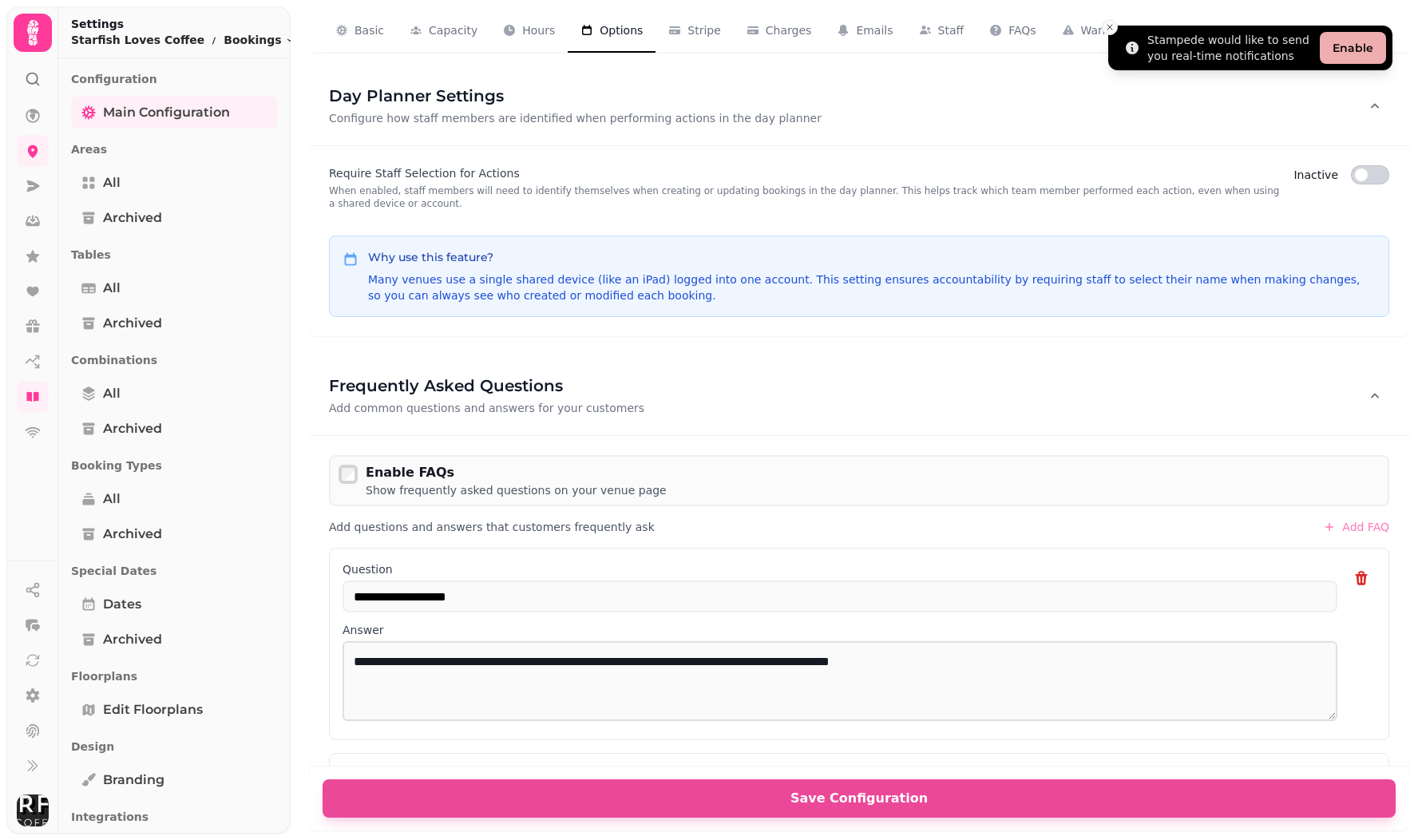
click at [1111, 26] on icon "Close toast" at bounding box center [1110, 27] width 10 height 10
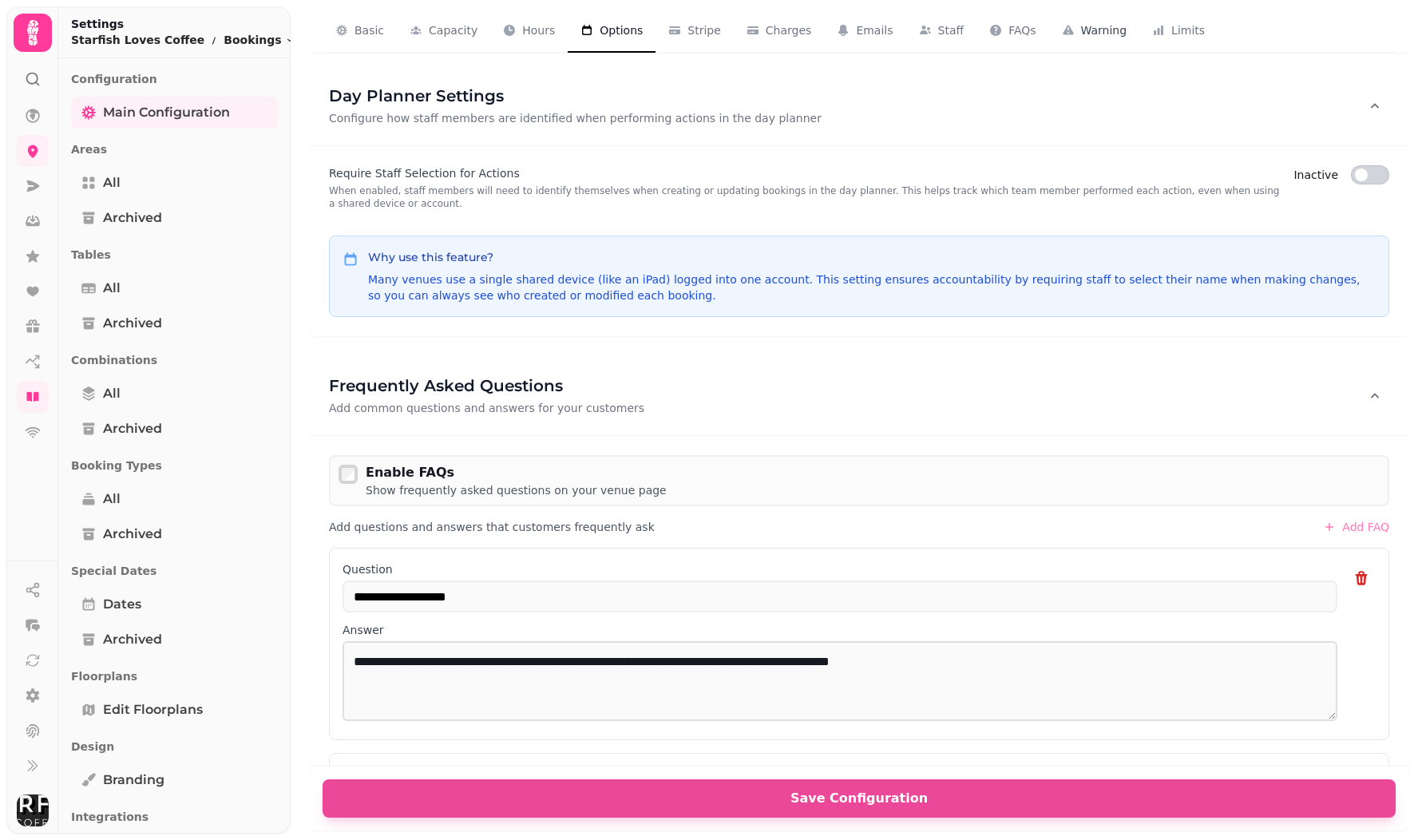
click at [1085, 37] on span "Warning" at bounding box center [1104, 30] width 46 height 16
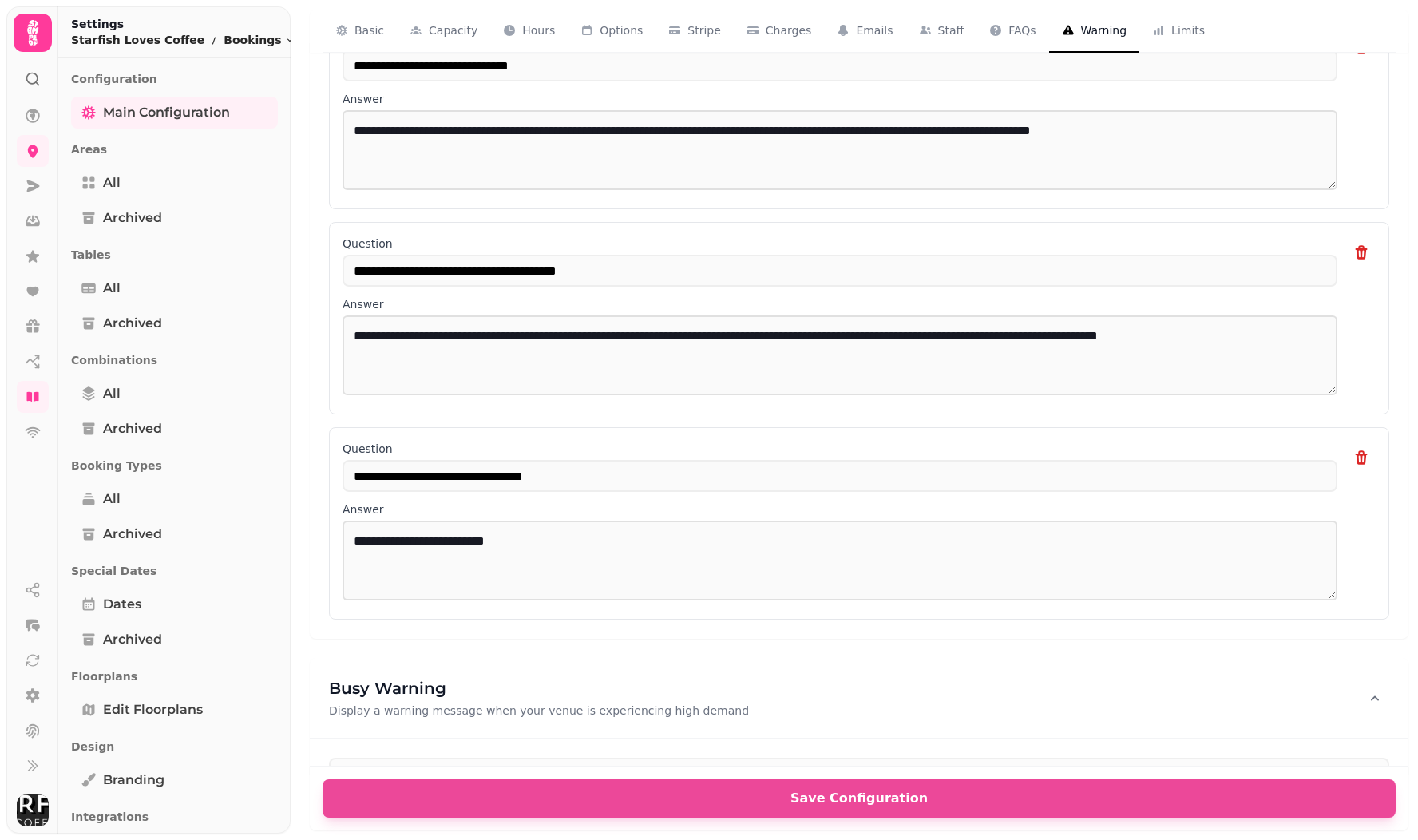
scroll to position [4343, 0]
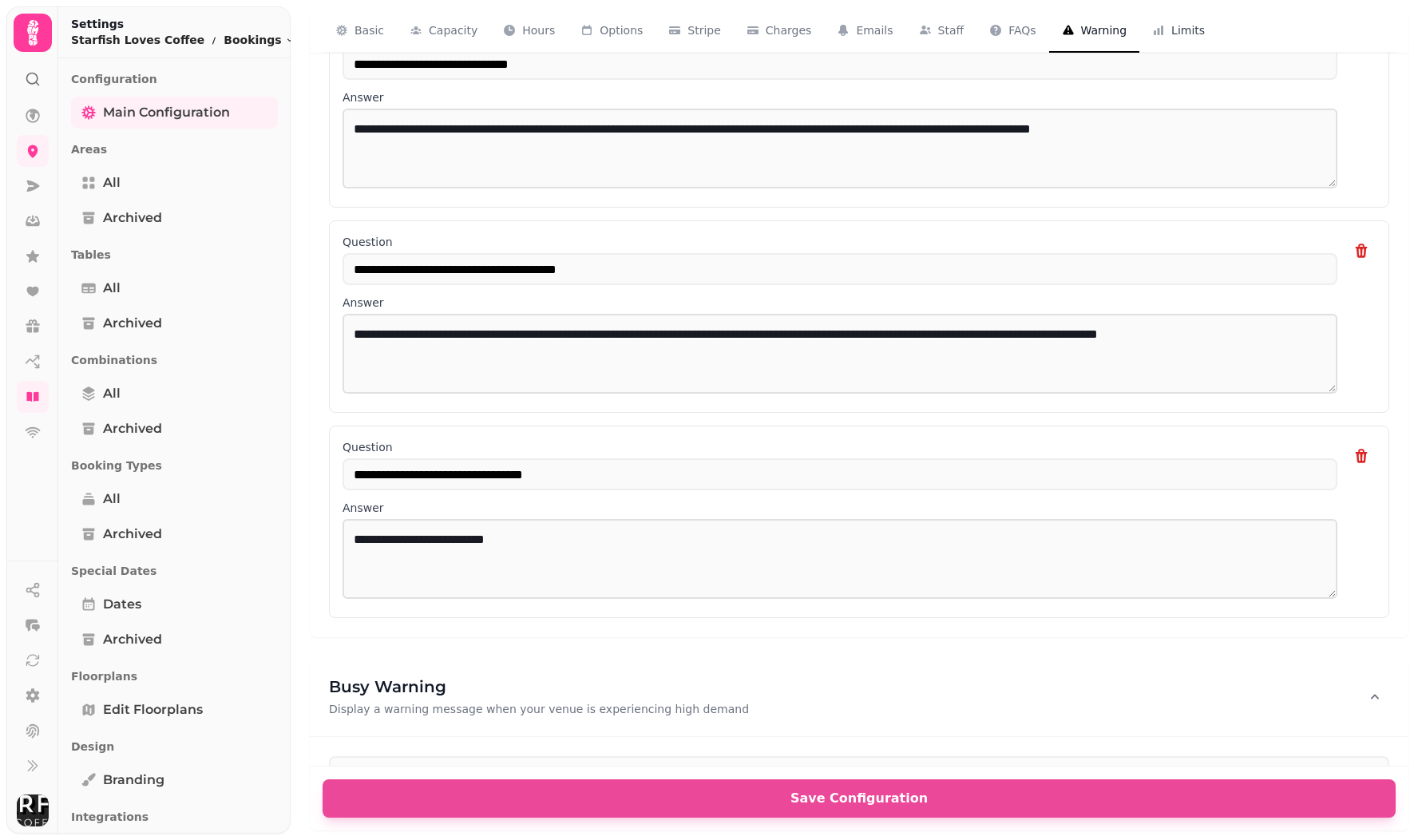
click at [1171, 34] on span "Limits" at bounding box center [1188, 30] width 34 height 16
